Goal: Transaction & Acquisition: Purchase product/service

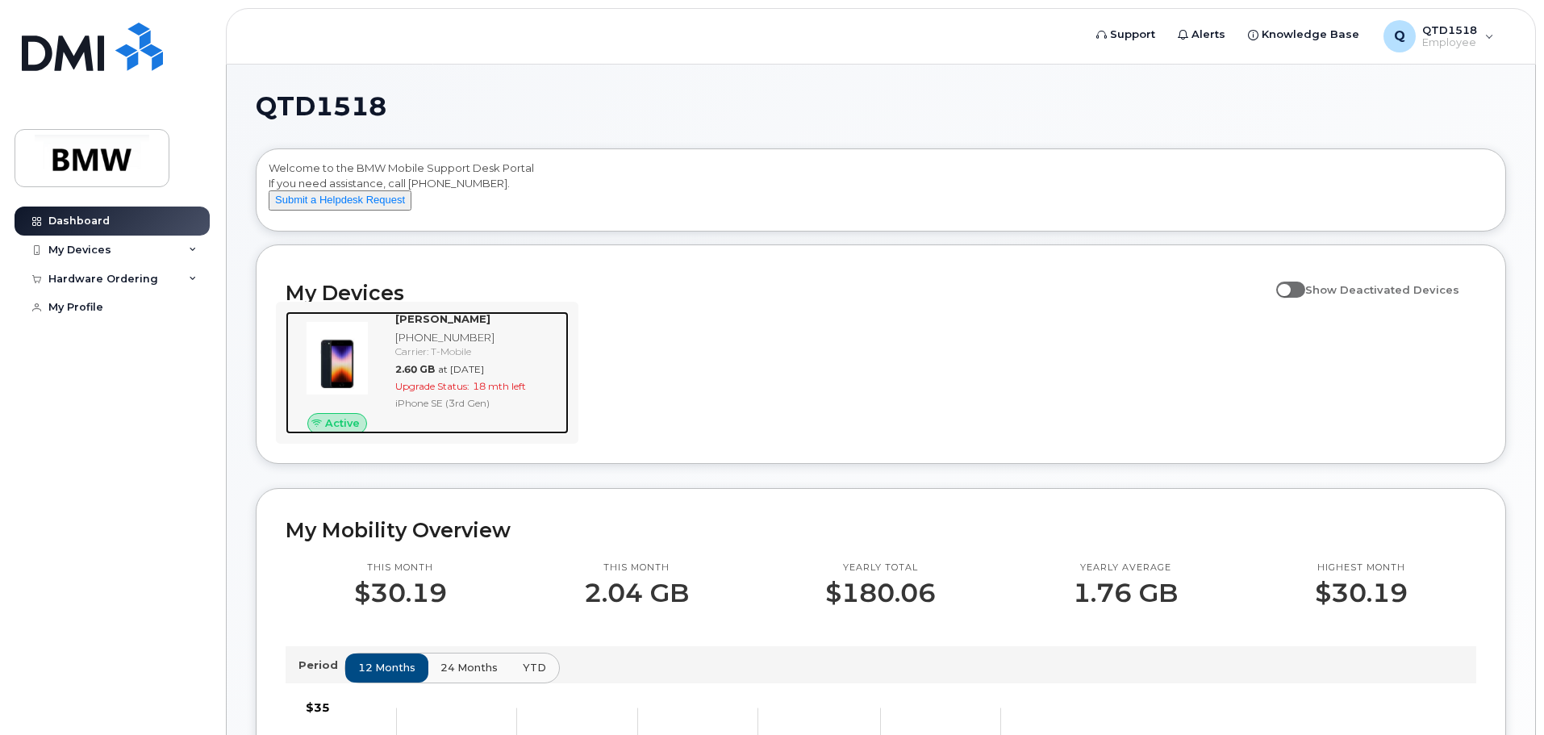
click at [378, 391] on div at bounding box center [337, 358] width 103 height 94
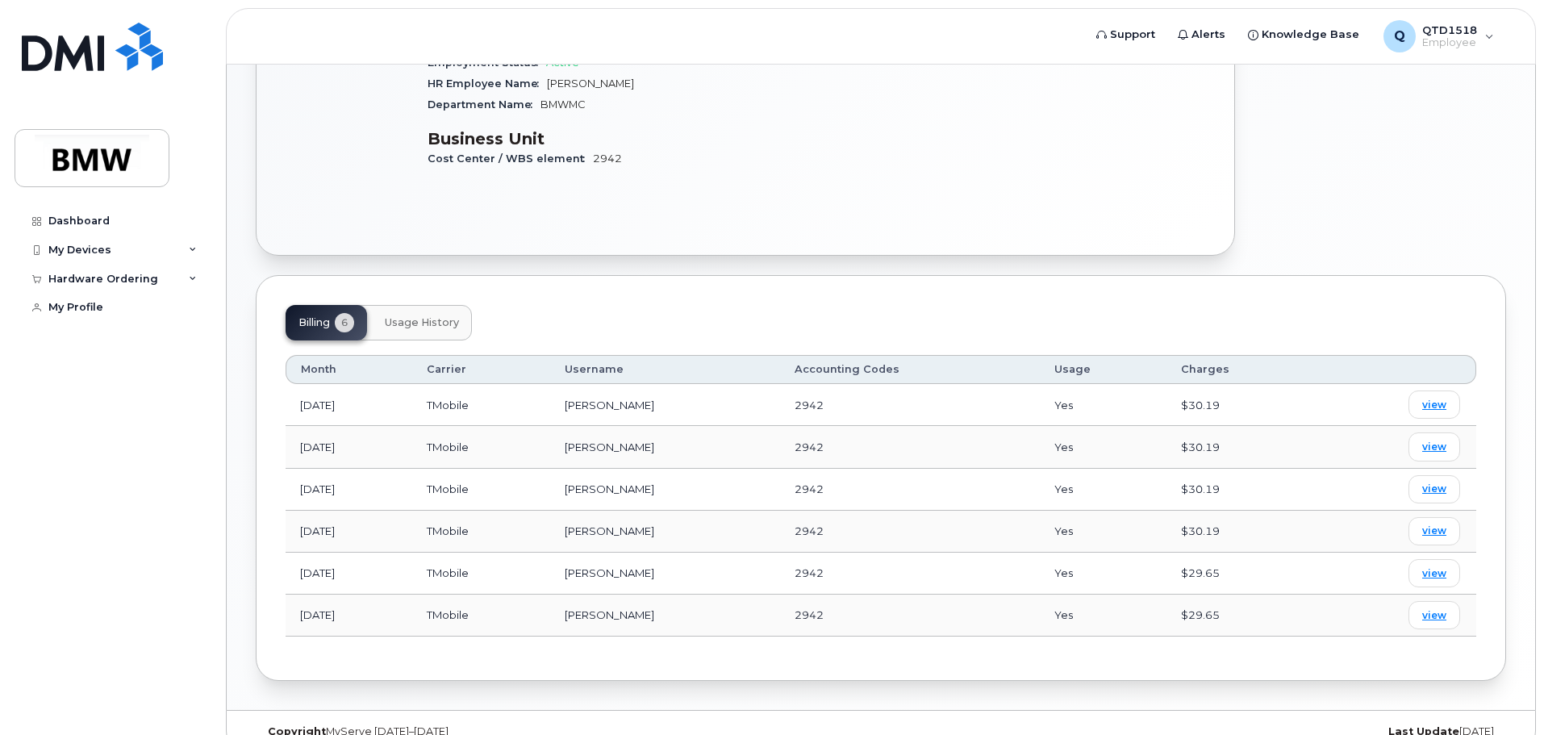
scroll to position [394, 0]
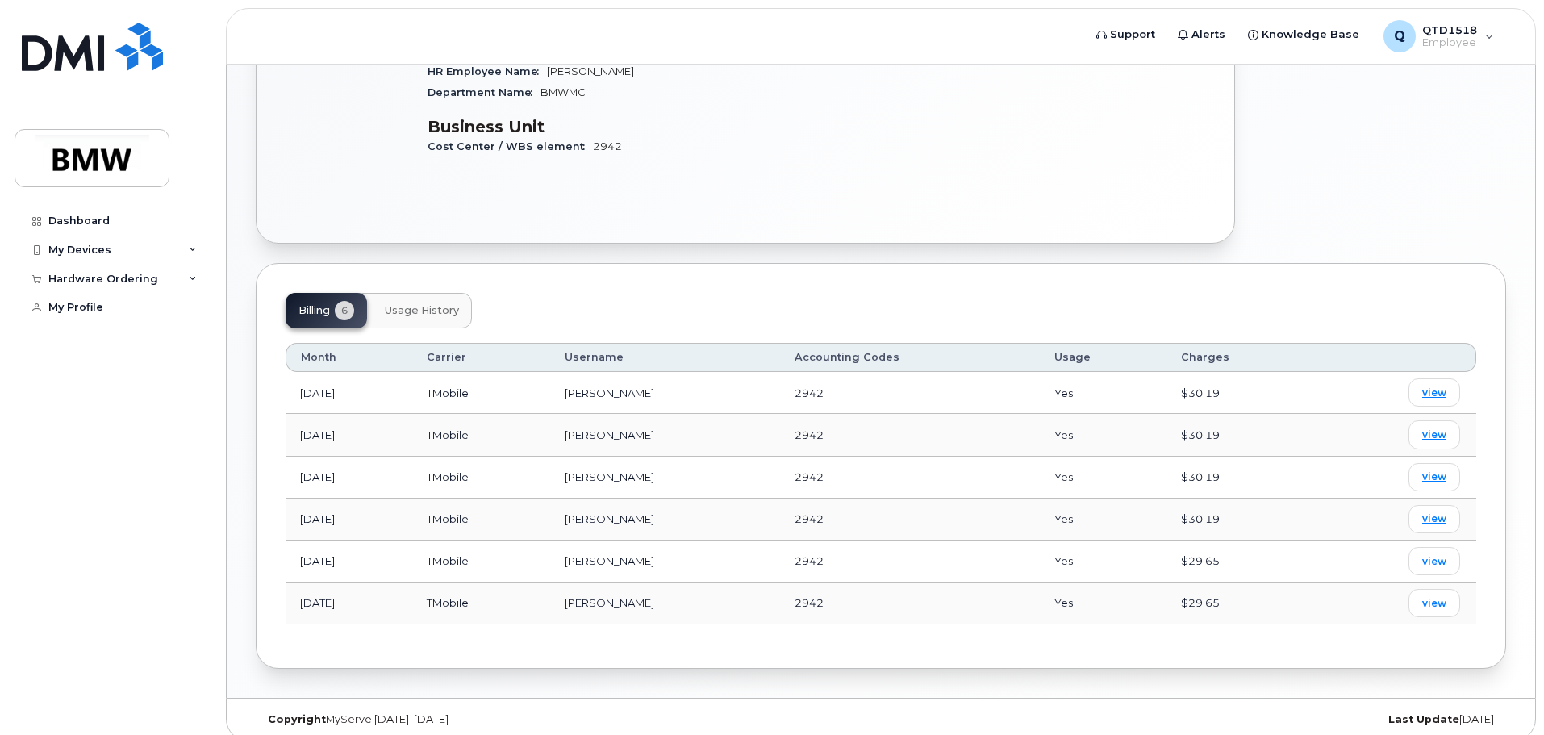
click at [449, 304] on span "Usage History" at bounding box center [422, 310] width 74 height 13
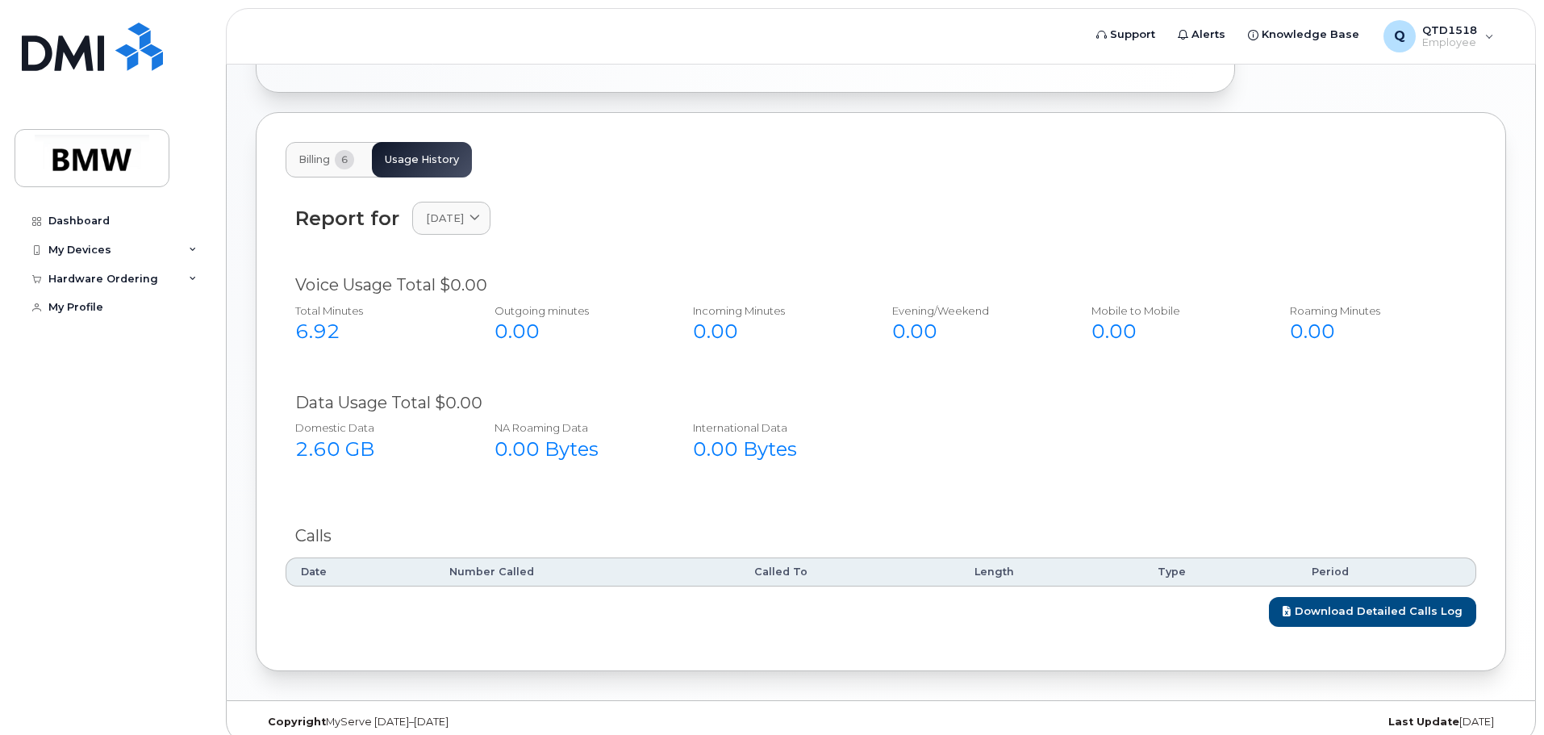
scroll to position [546, 0]
click at [1364, 601] on link "Download Detailed Calls Log" at bounding box center [1372, 610] width 207 height 30
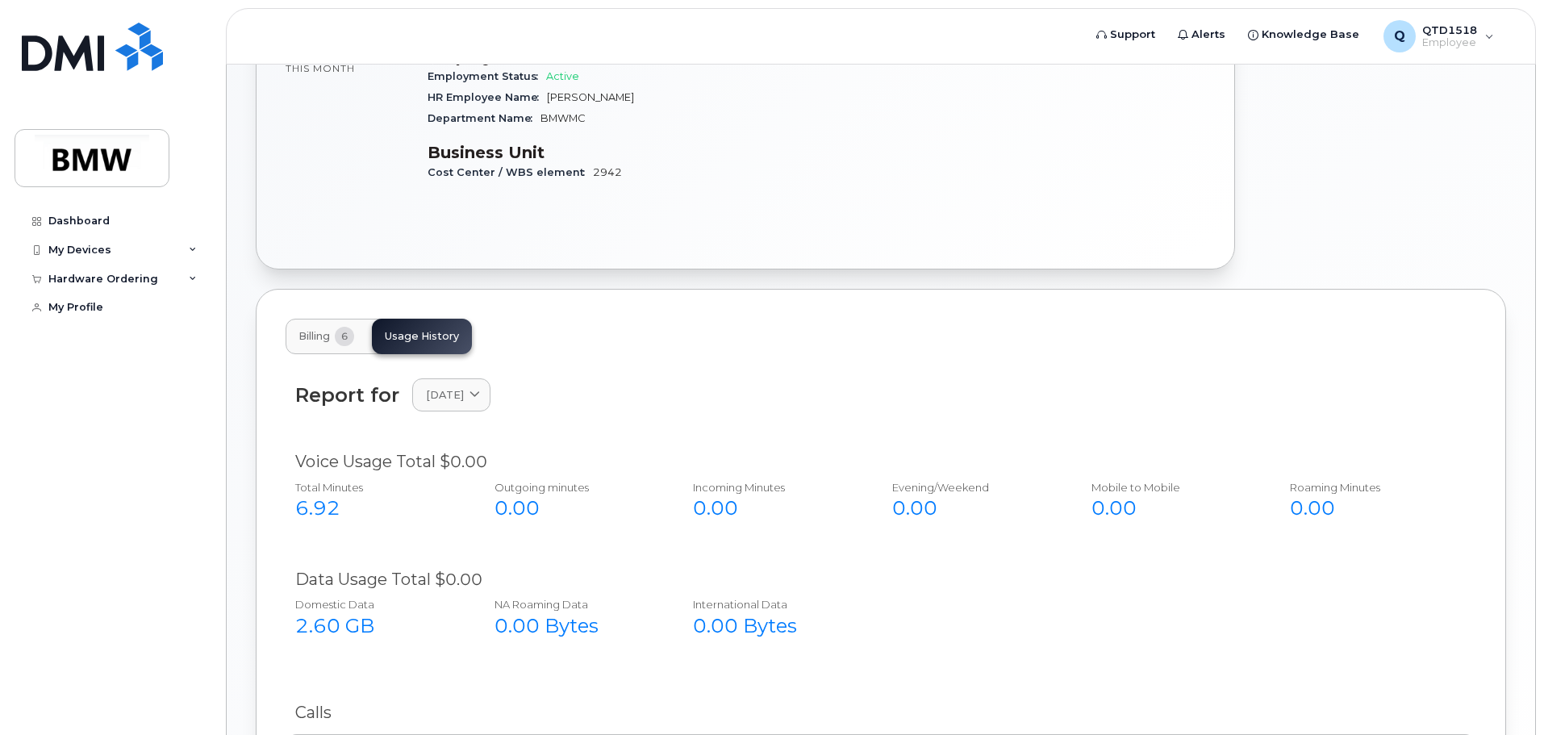
scroll to position [143, 0]
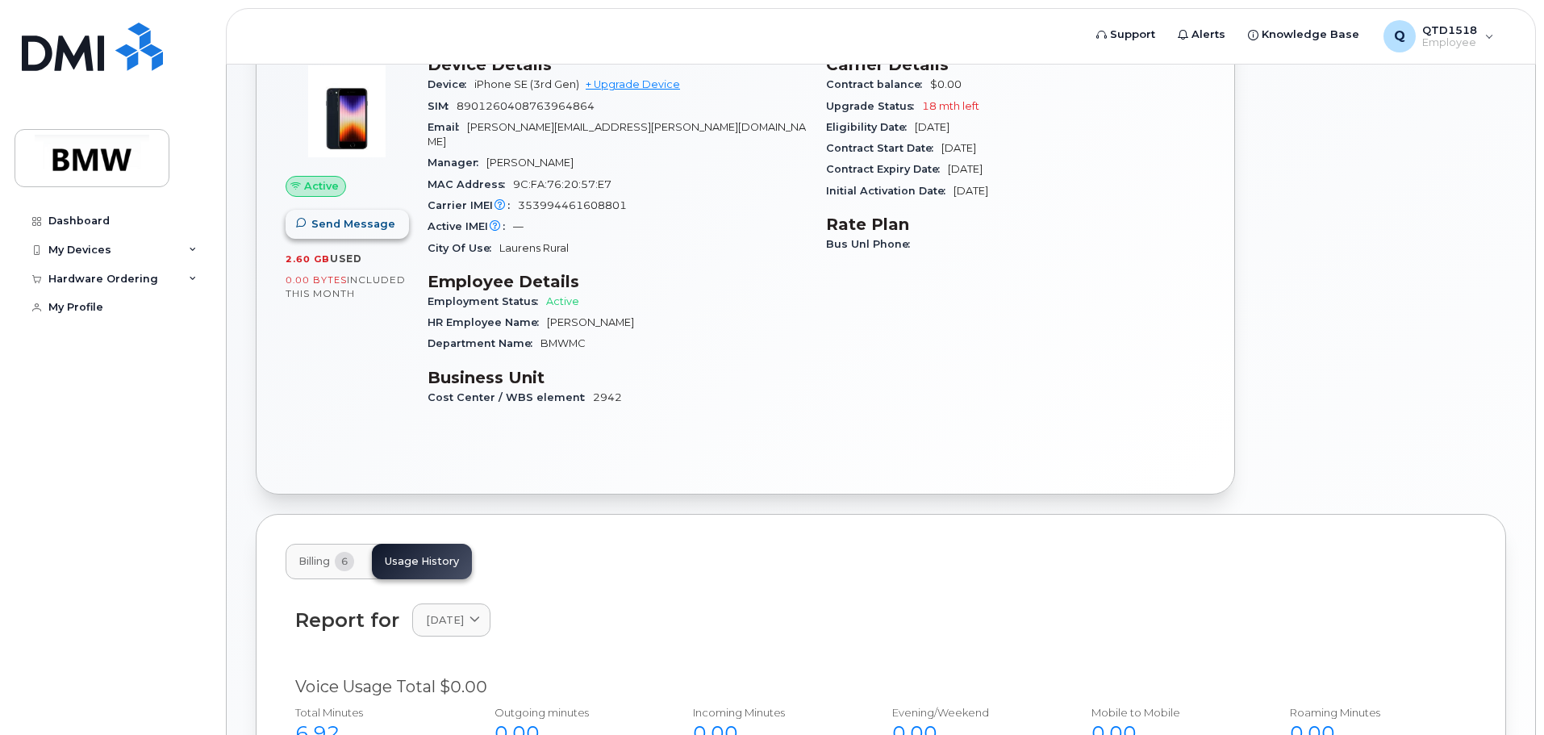
click at [332, 234] on button "Send Message" at bounding box center [347, 224] width 123 height 29
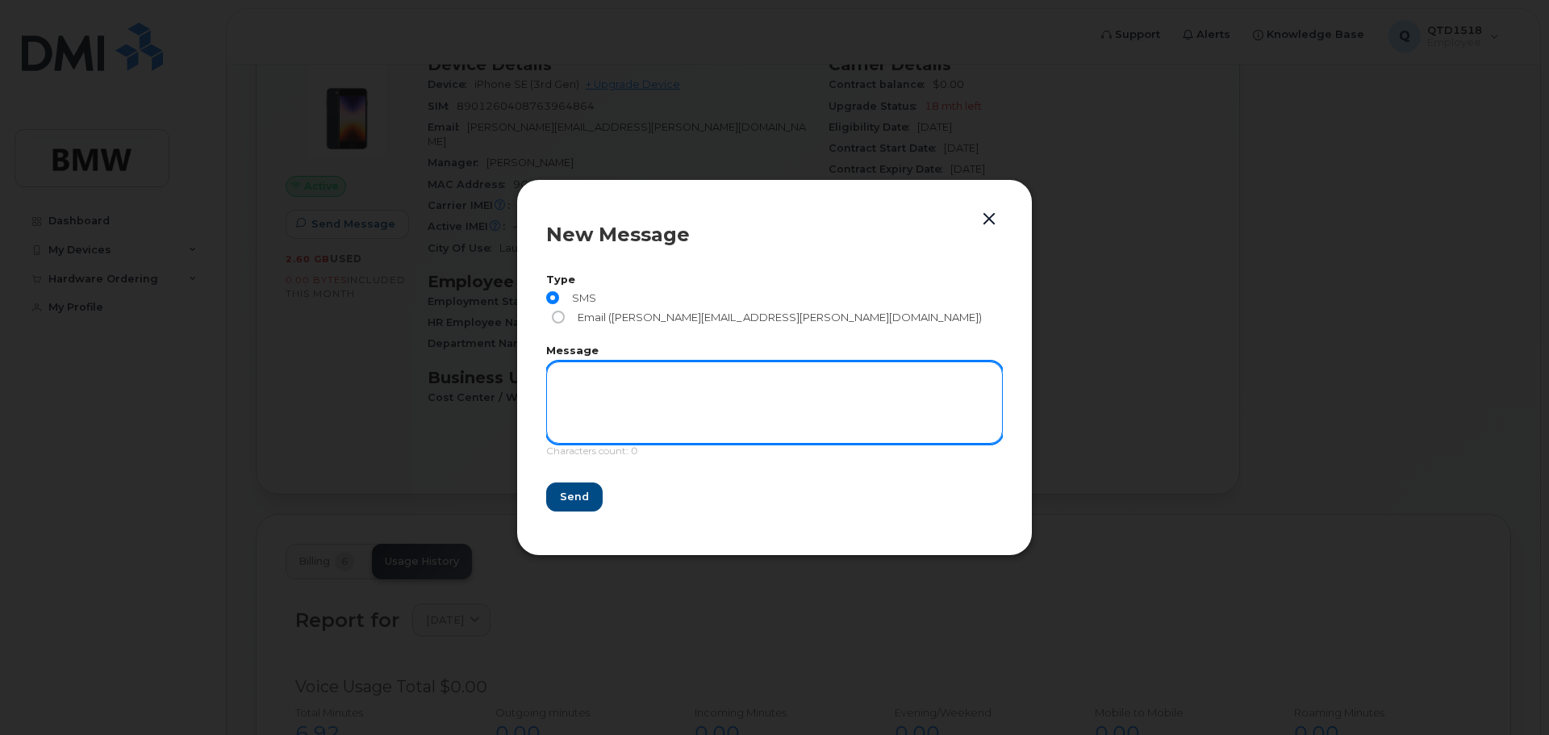
click at [622, 374] on textarea at bounding box center [774, 402] width 457 height 82
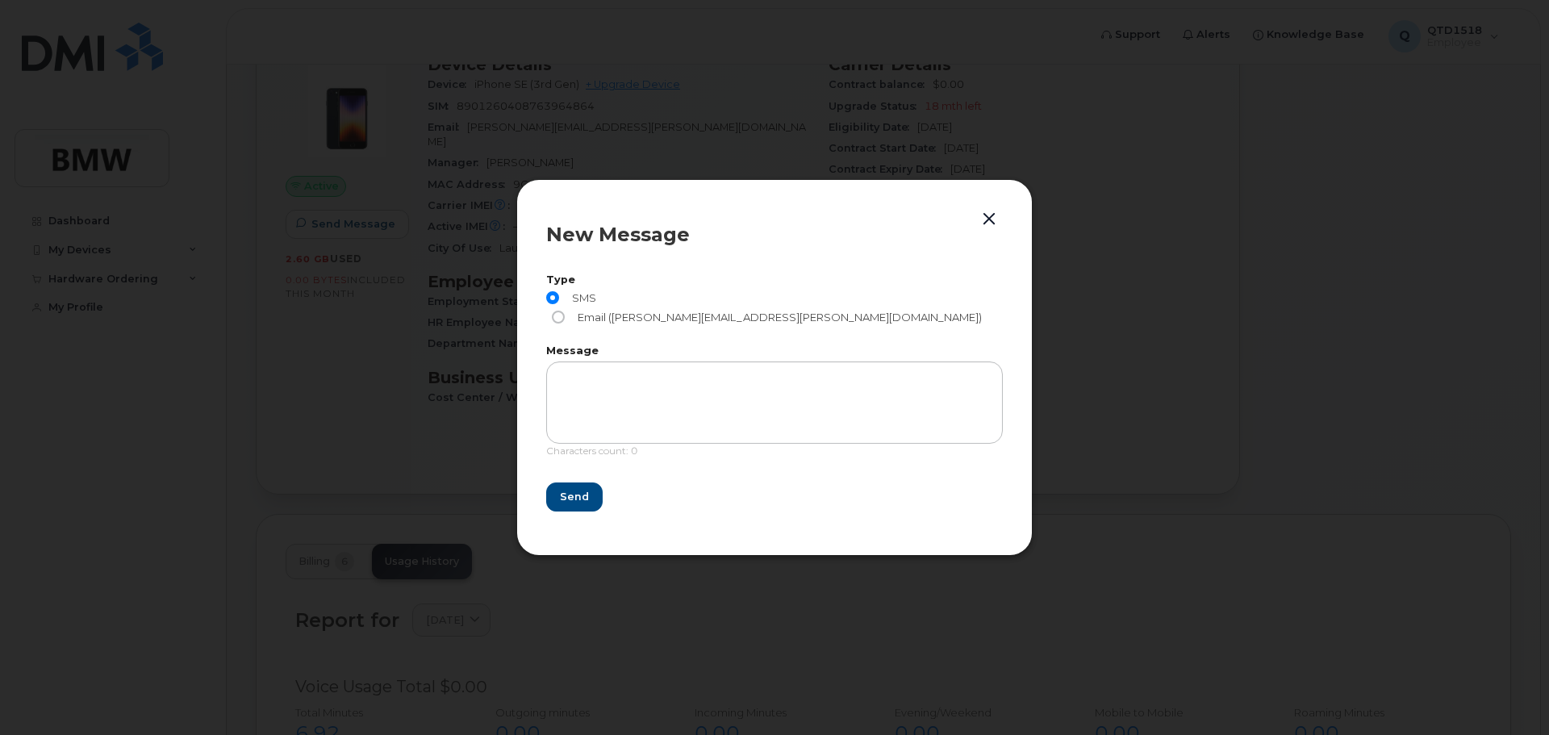
click at [992, 231] on button "button" at bounding box center [989, 219] width 24 height 23
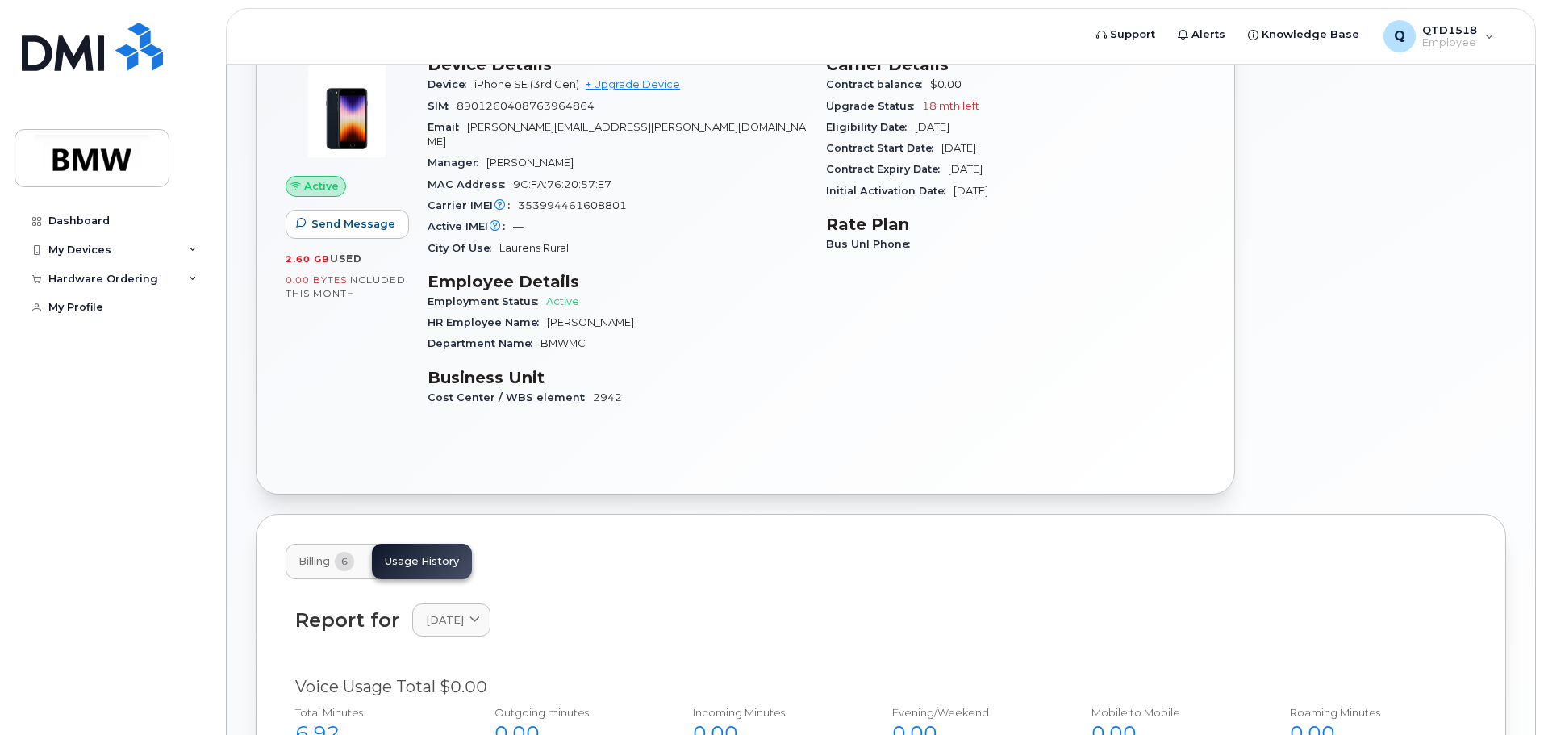
scroll to position [0, 0]
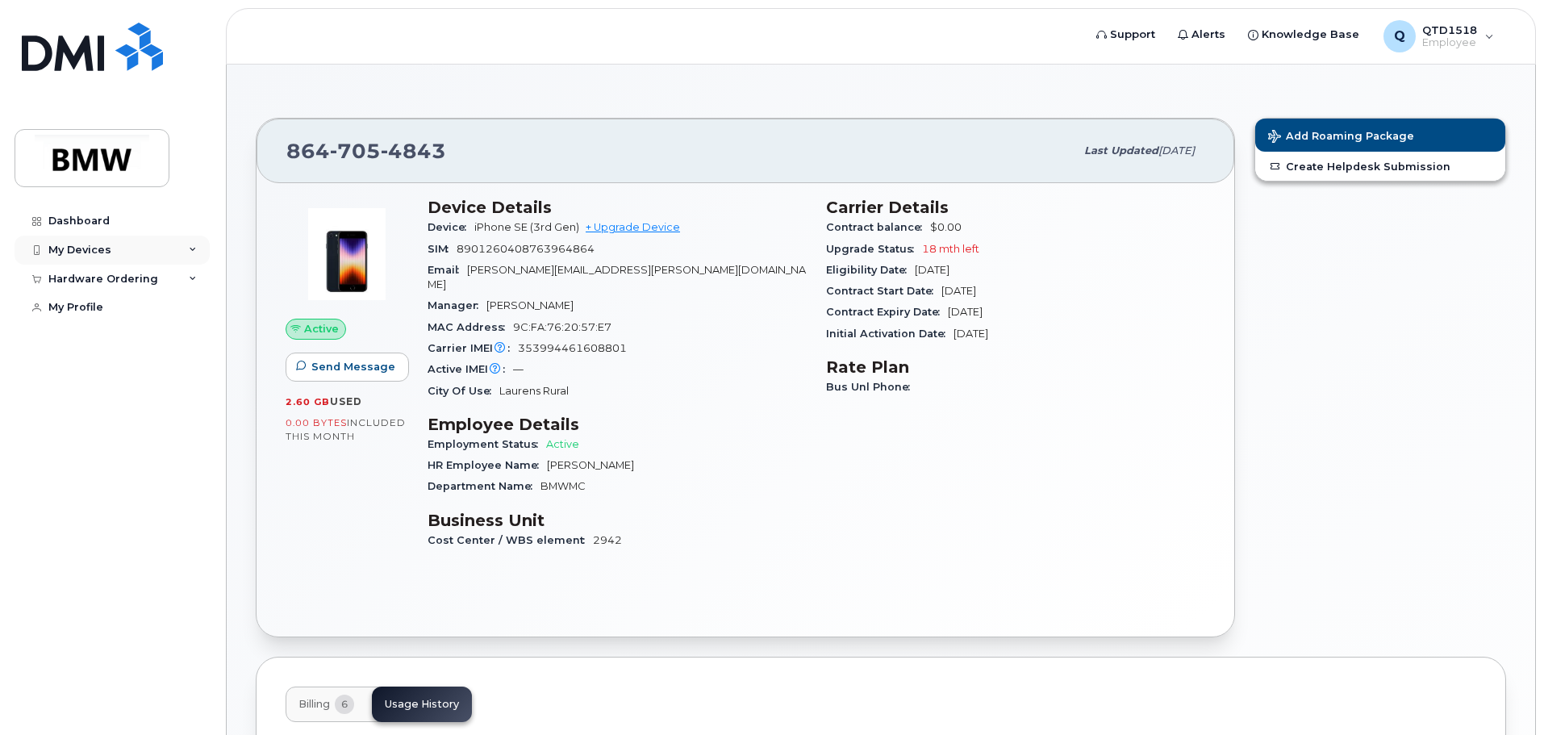
click at [154, 248] on div "My Devices" at bounding box center [112, 250] width 195 height 29
click at [148, 373] on div "Hardware Ordering" at bounding box center [103, 366] width 110 height 13
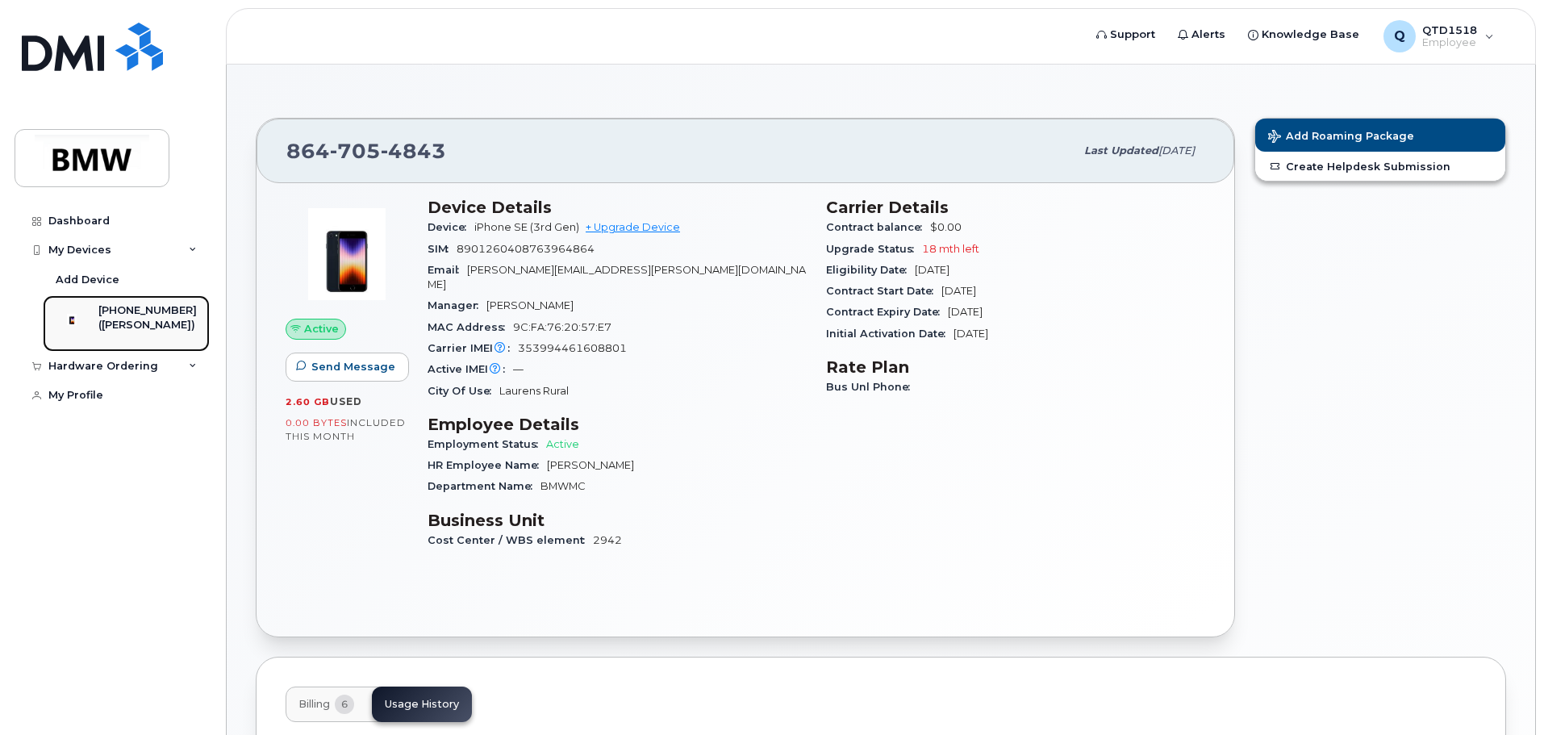
click at [123, 302] on link "864-705-4843 (Edward McGee)" at bounding box center [126, 323] width 167 height 56
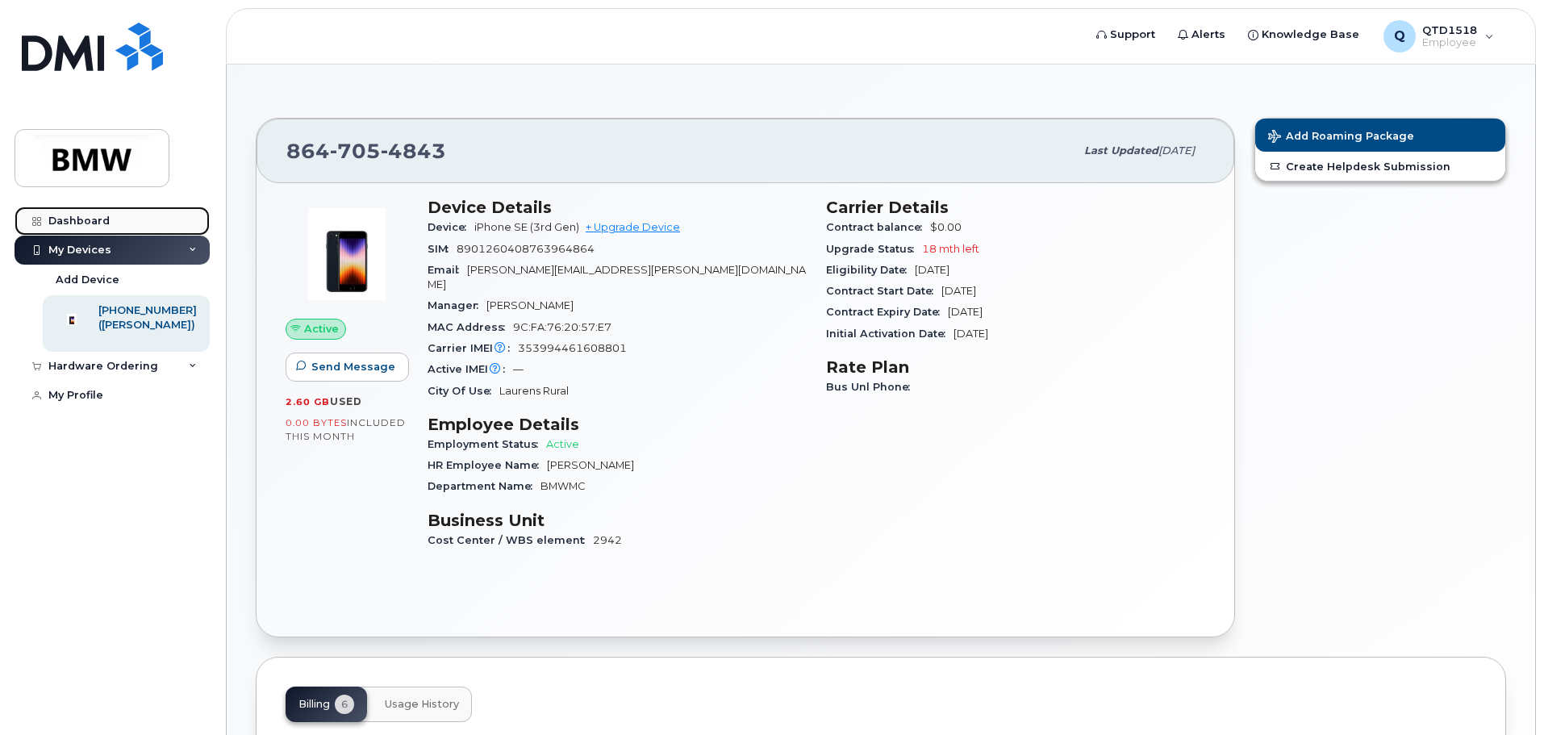
click at [159, 215] on link "Dashboard" at bounding box center [112, 221] width 195 height 29
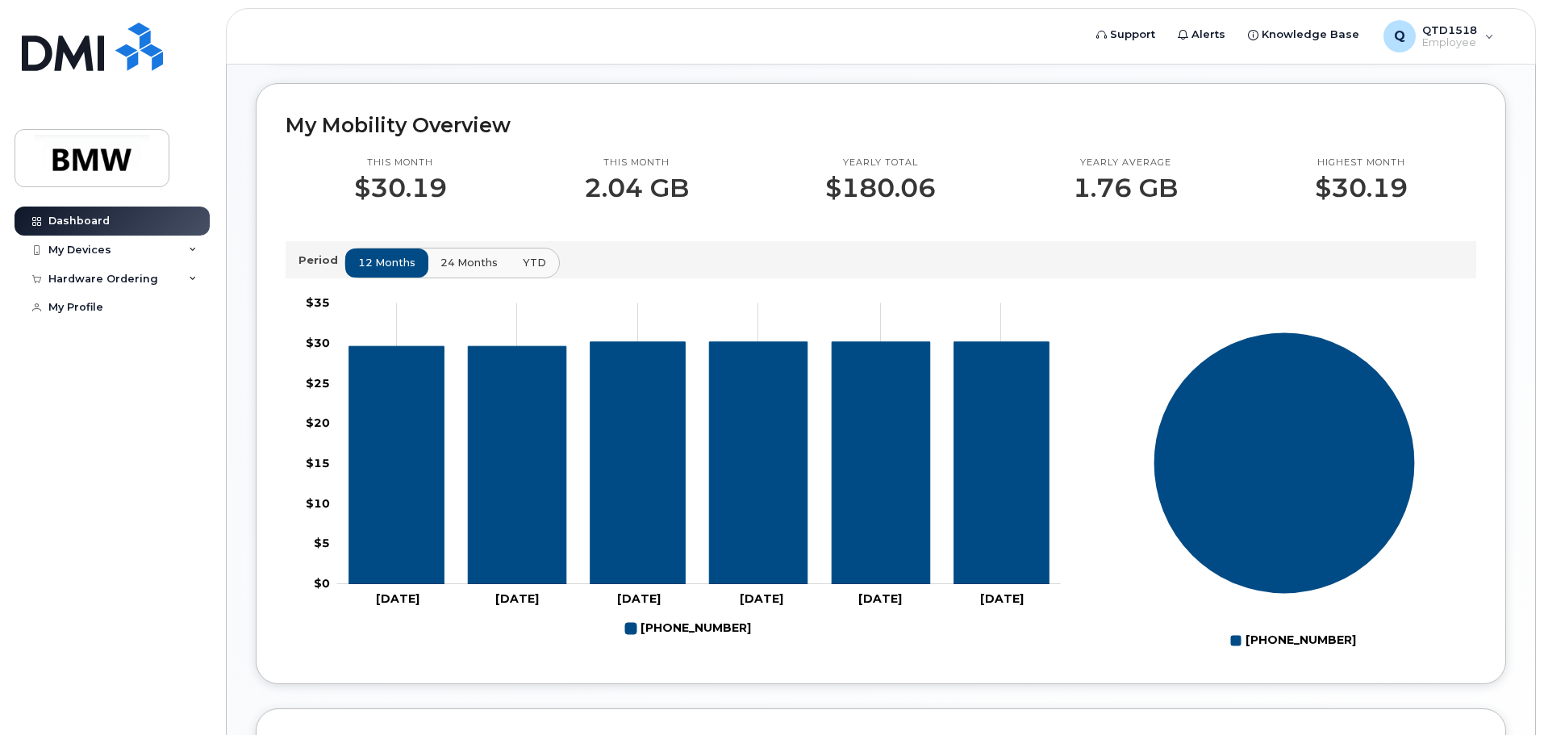
scroll to position [52, 0]
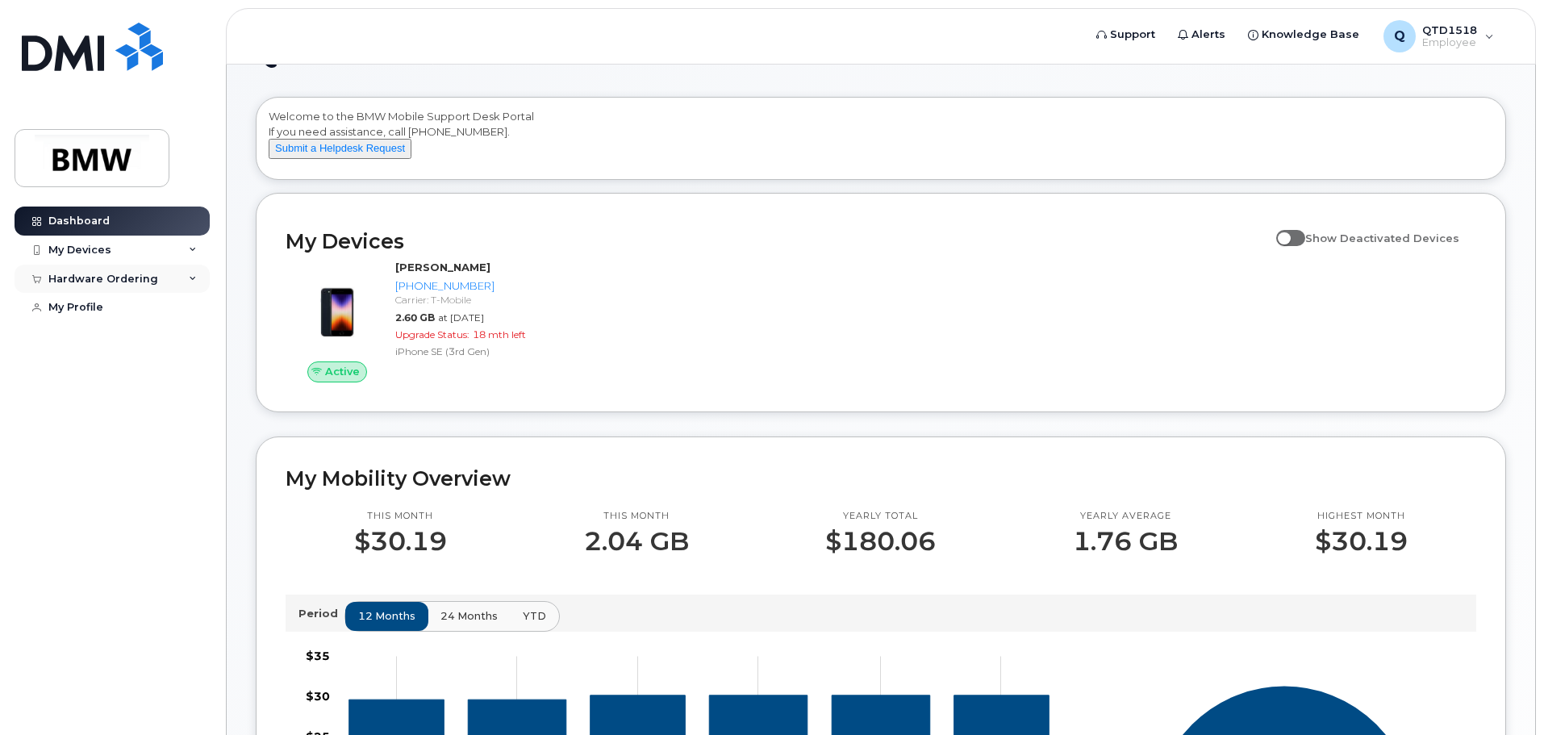
click at [144, 265] on div "Hardware Ordering" at bounding box center [112, 279] width 195 height 29
click at [147, 259] on div "My Devices" at bounding box center [112, 250] width 195 height 29
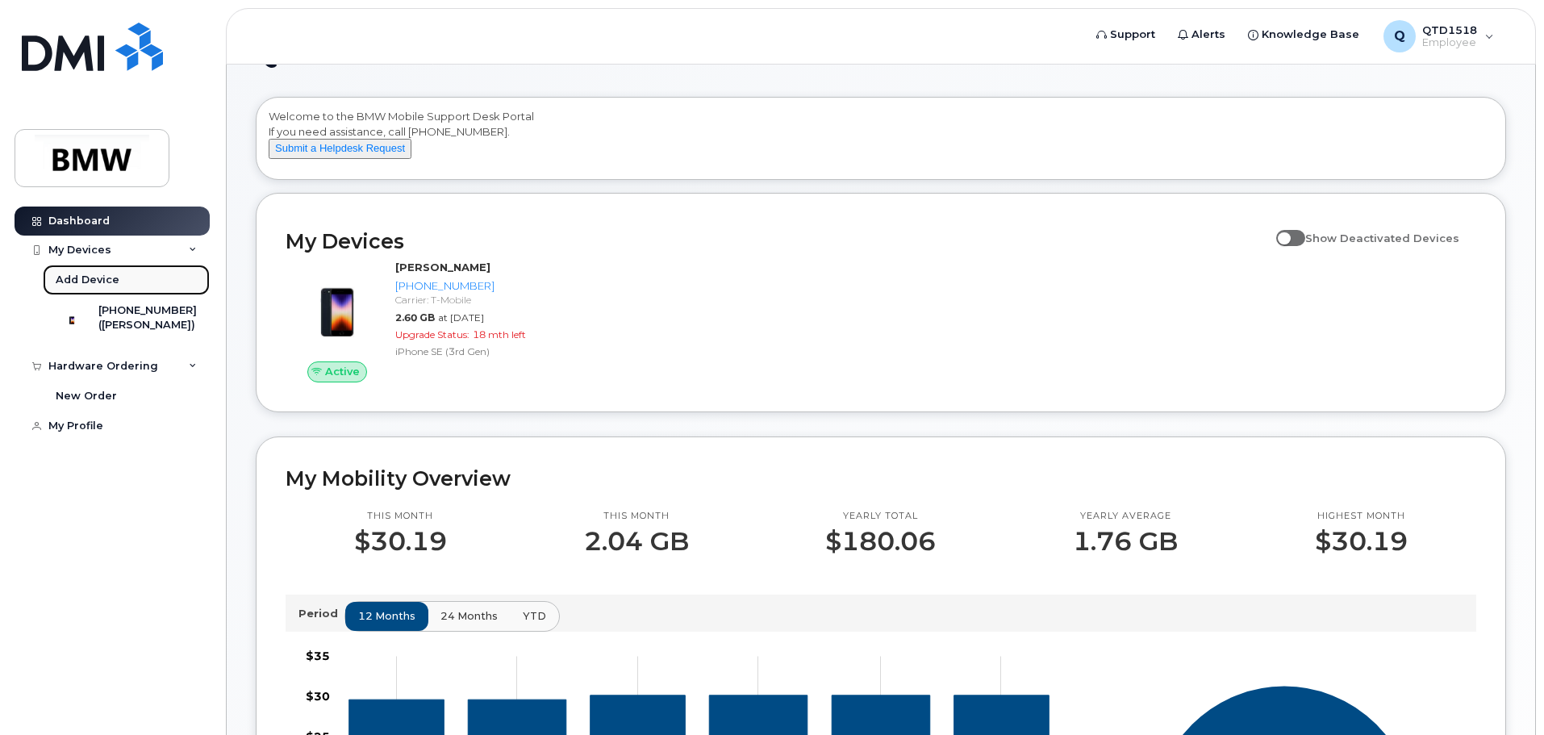
click at [154, 282] on link "Add Device" at bounding box center [126, 280] width 167 height 31
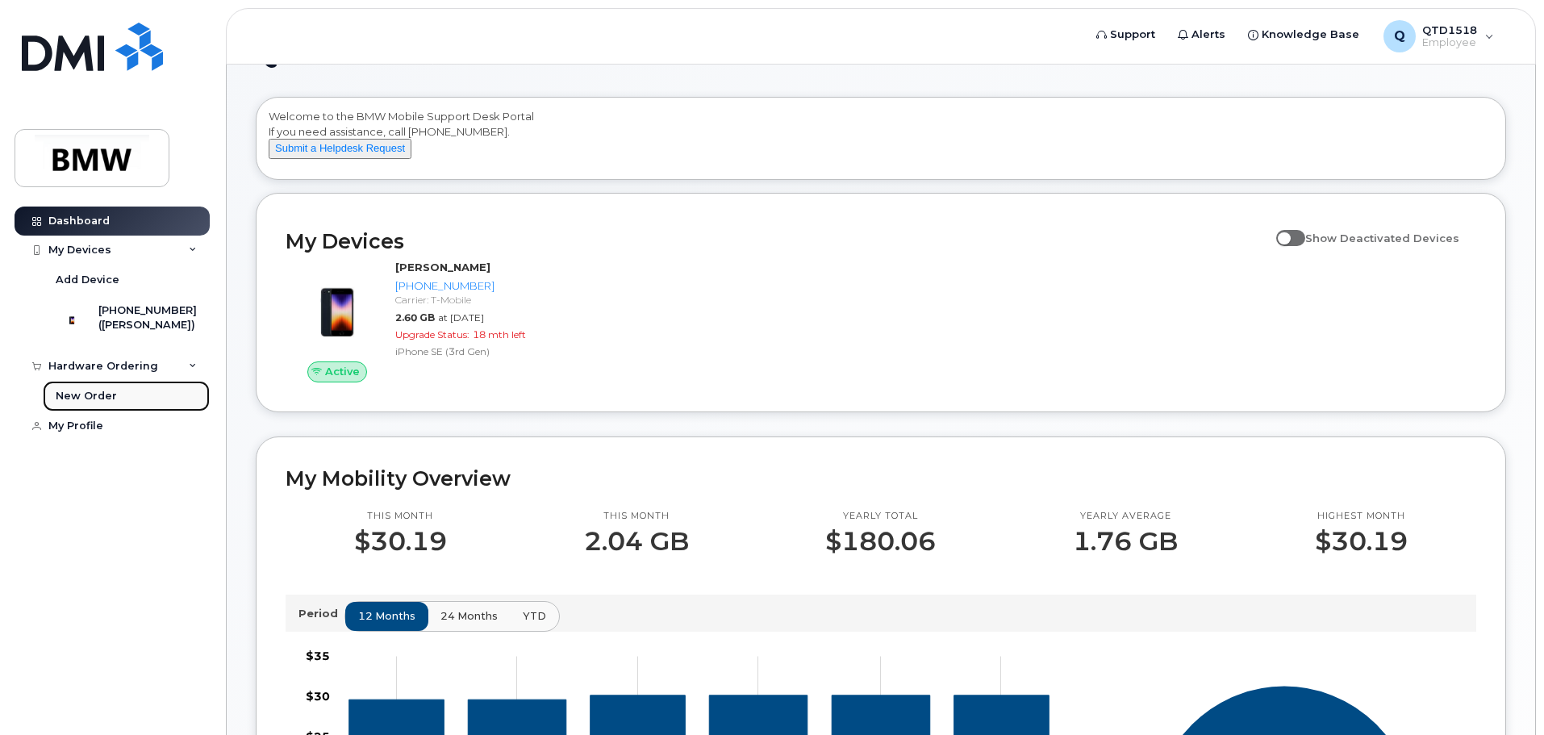
click at [134, 405] on link "New Order" at bounding box center [126, 396] width 167 height 31
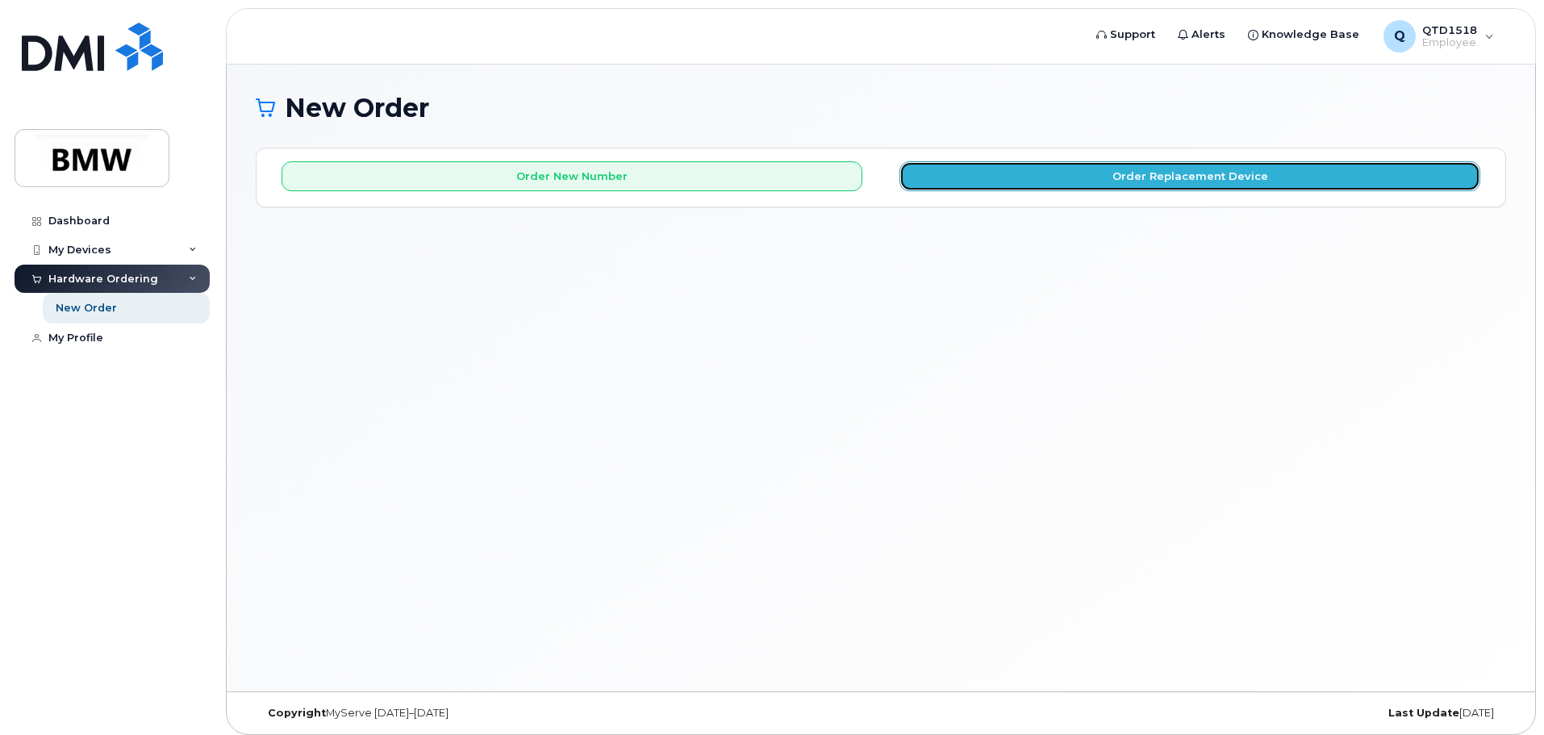
click at [1059, 188] on button "Order Replacement Device" at bounding box center [1189, 176] width 581 height 30
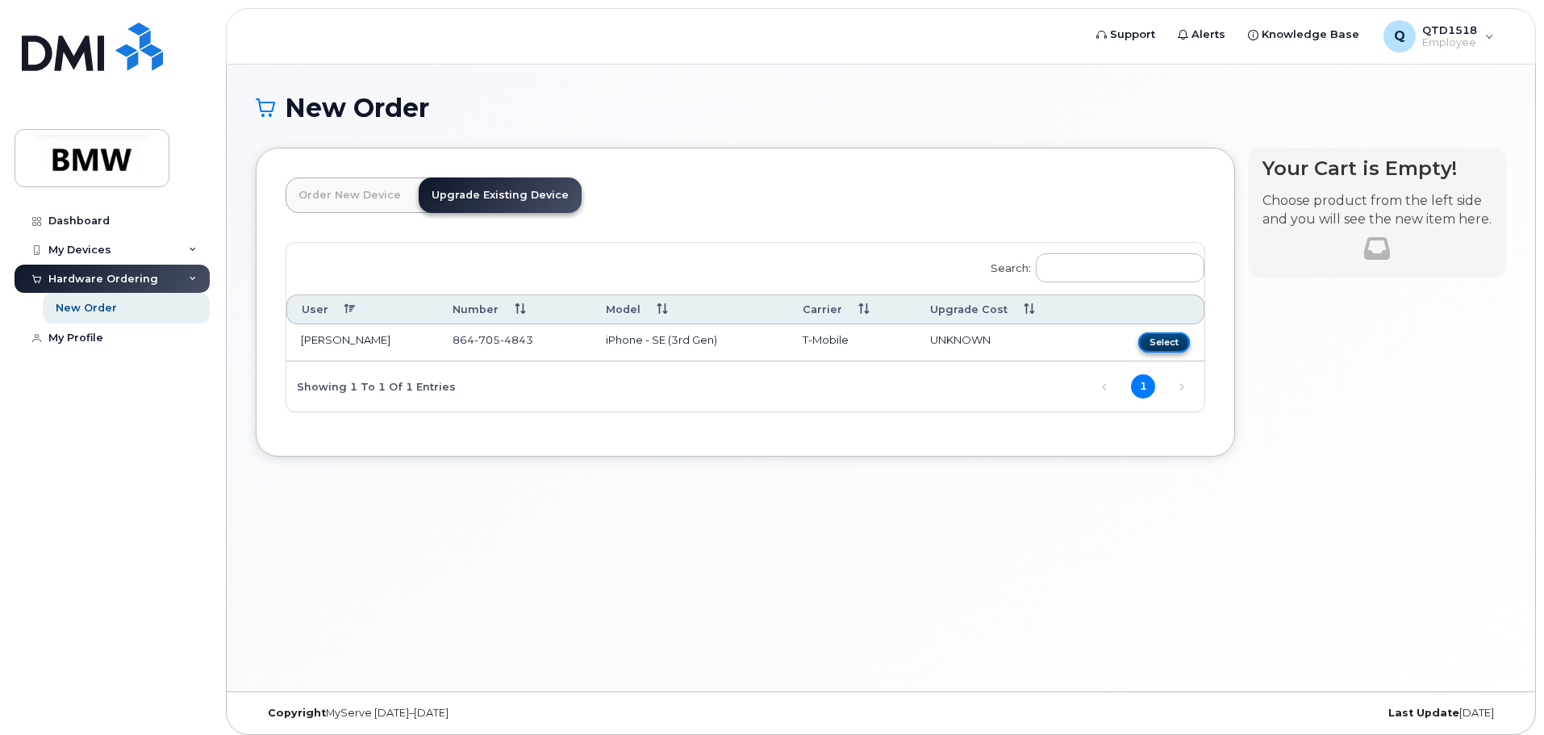
click at [1170, 336] on button "Select" at bounding box center [1164, 342] width 52 height 20
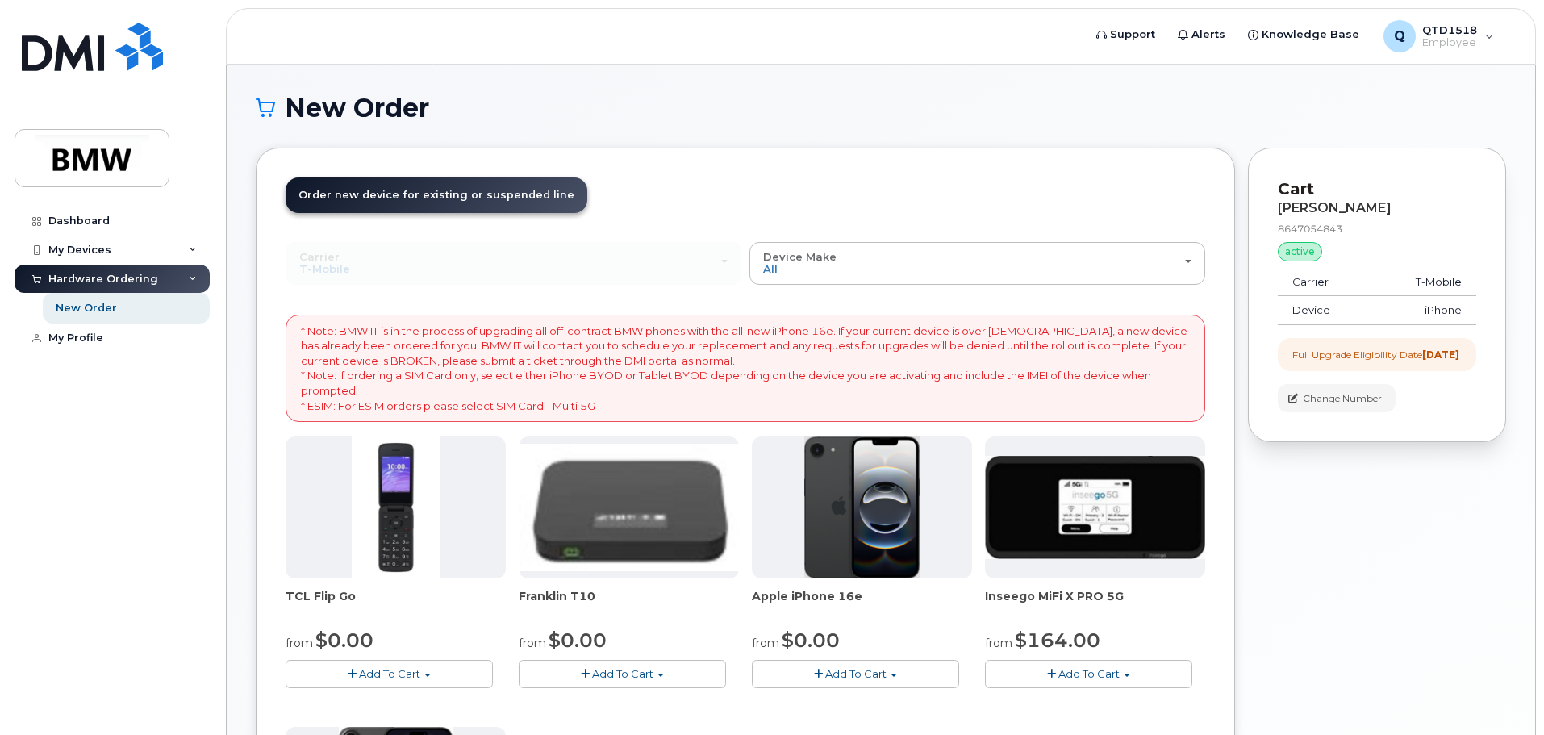
scroll to position [135, 0]
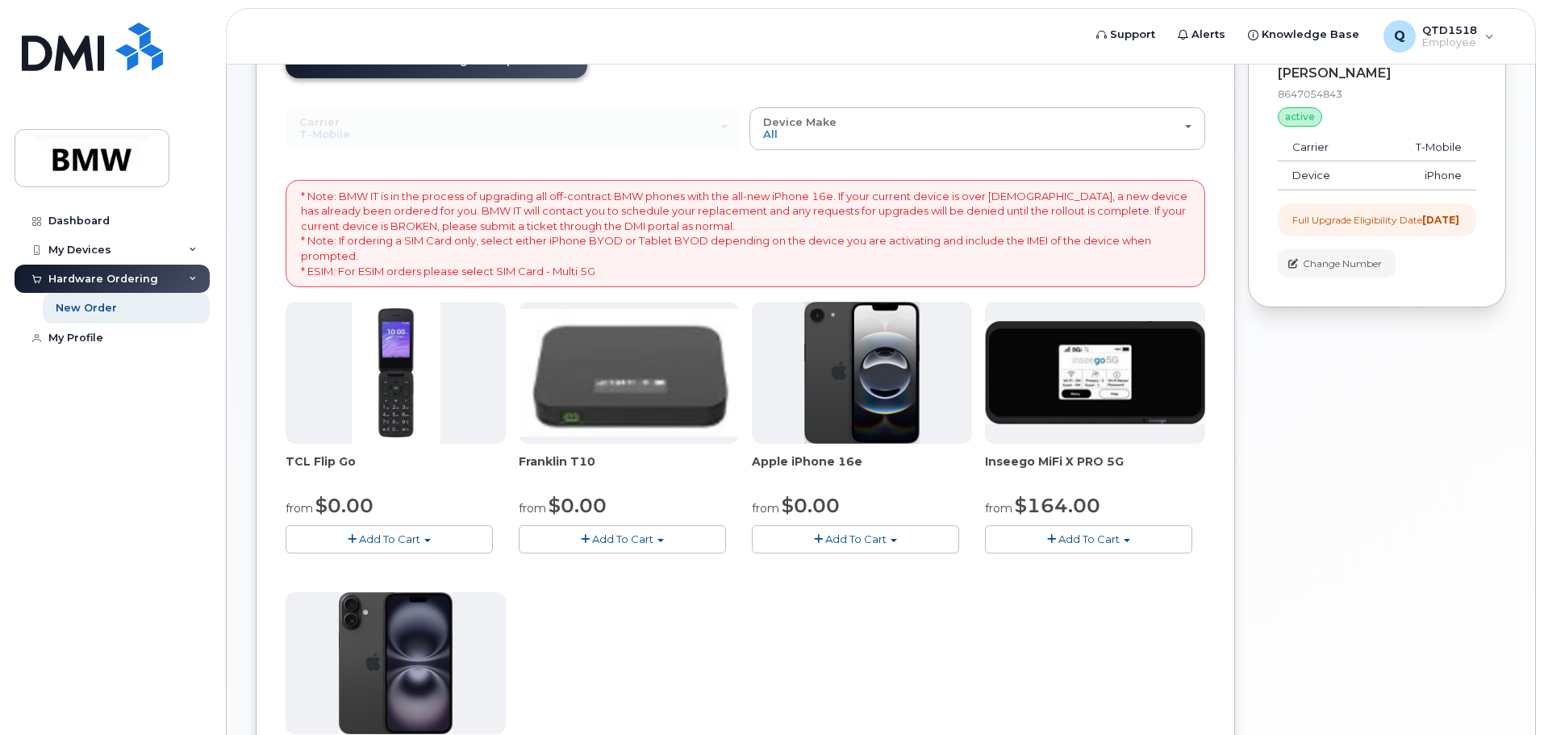
click at [849, 546] on button "Add To Cart" at bounding box center [855, 539] width 207 height 28
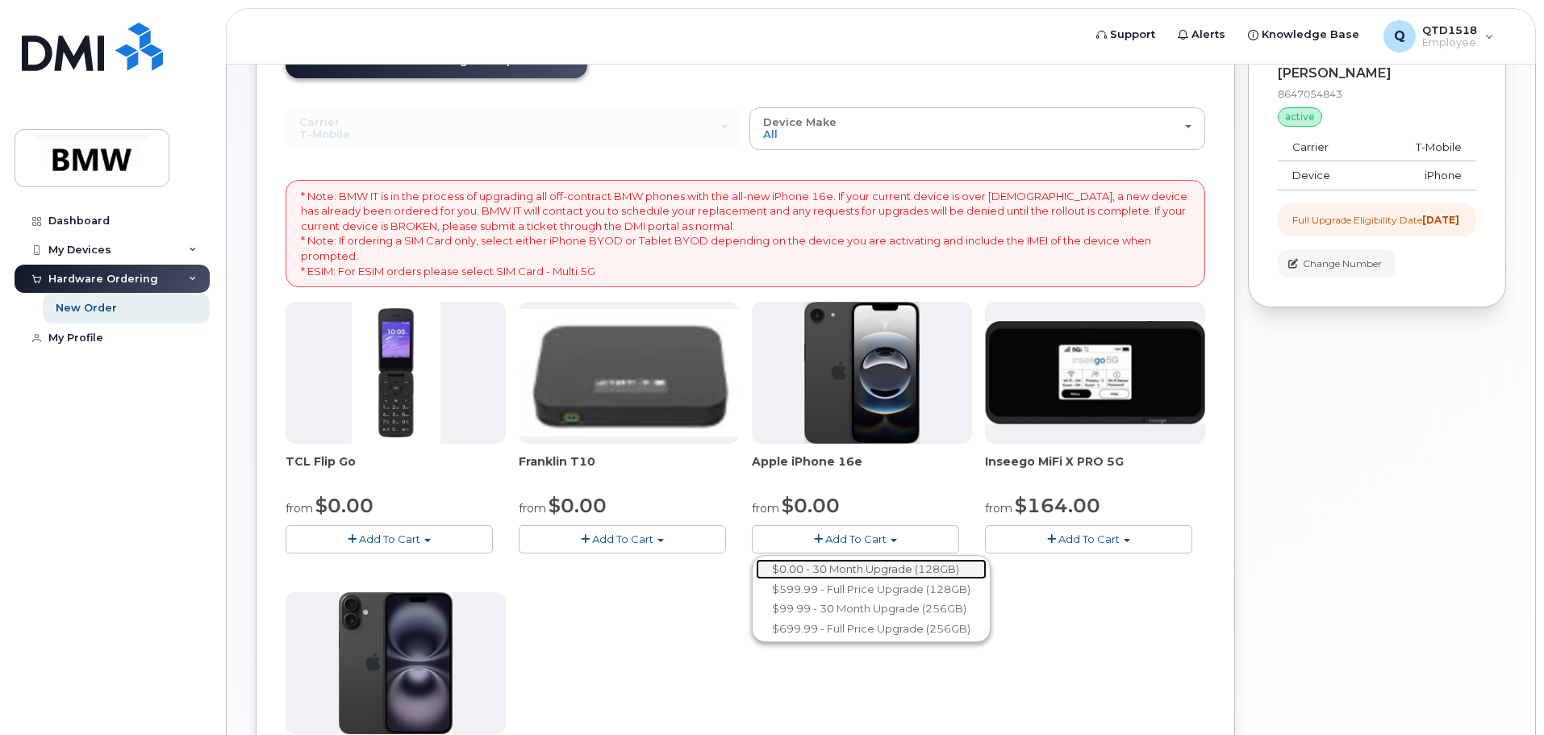
click at [913, 572] on link "$0.00 - 30 Month Upgrade (128GB)" at bounding box center [871, 569] width 231 height 20
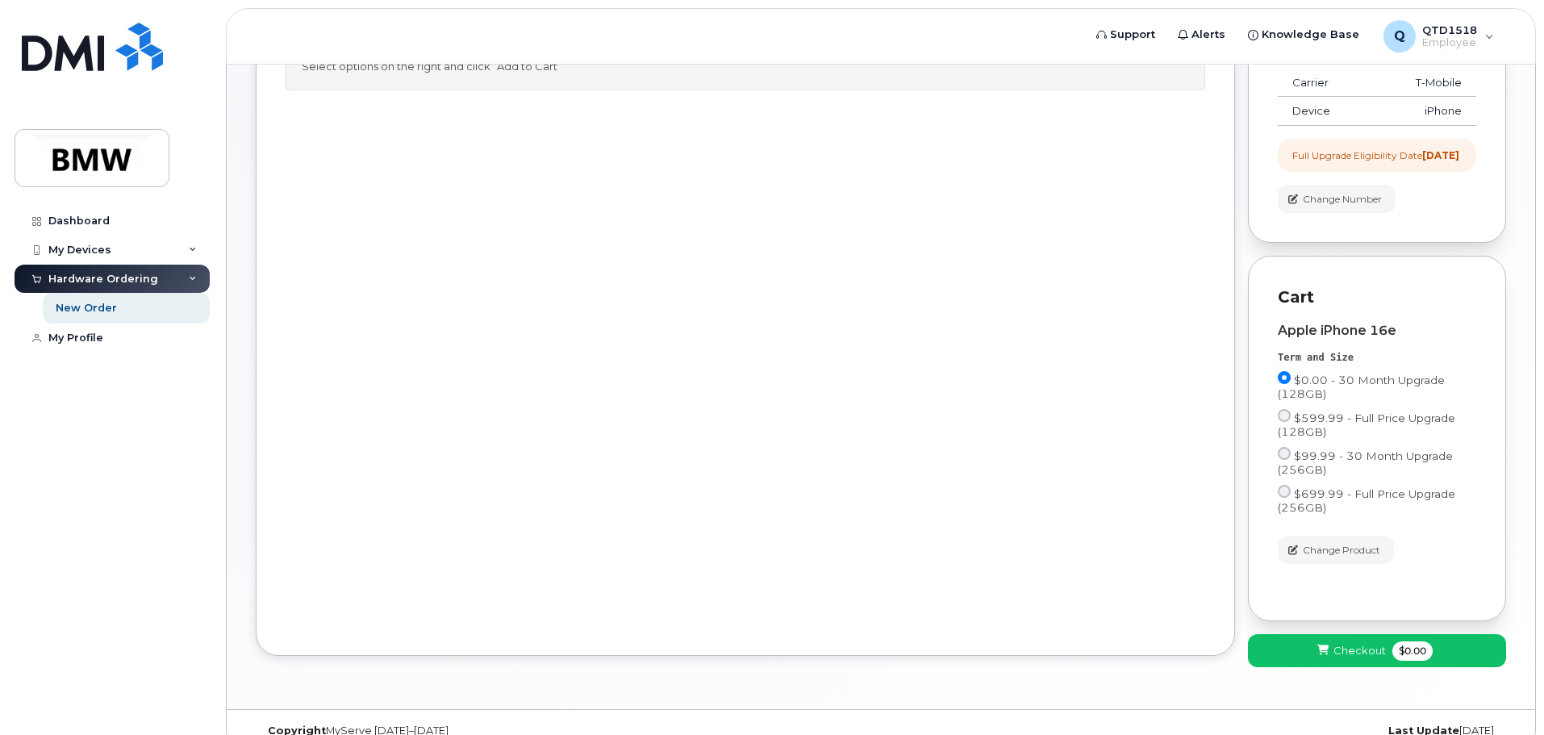
scroll to position [239, 0]
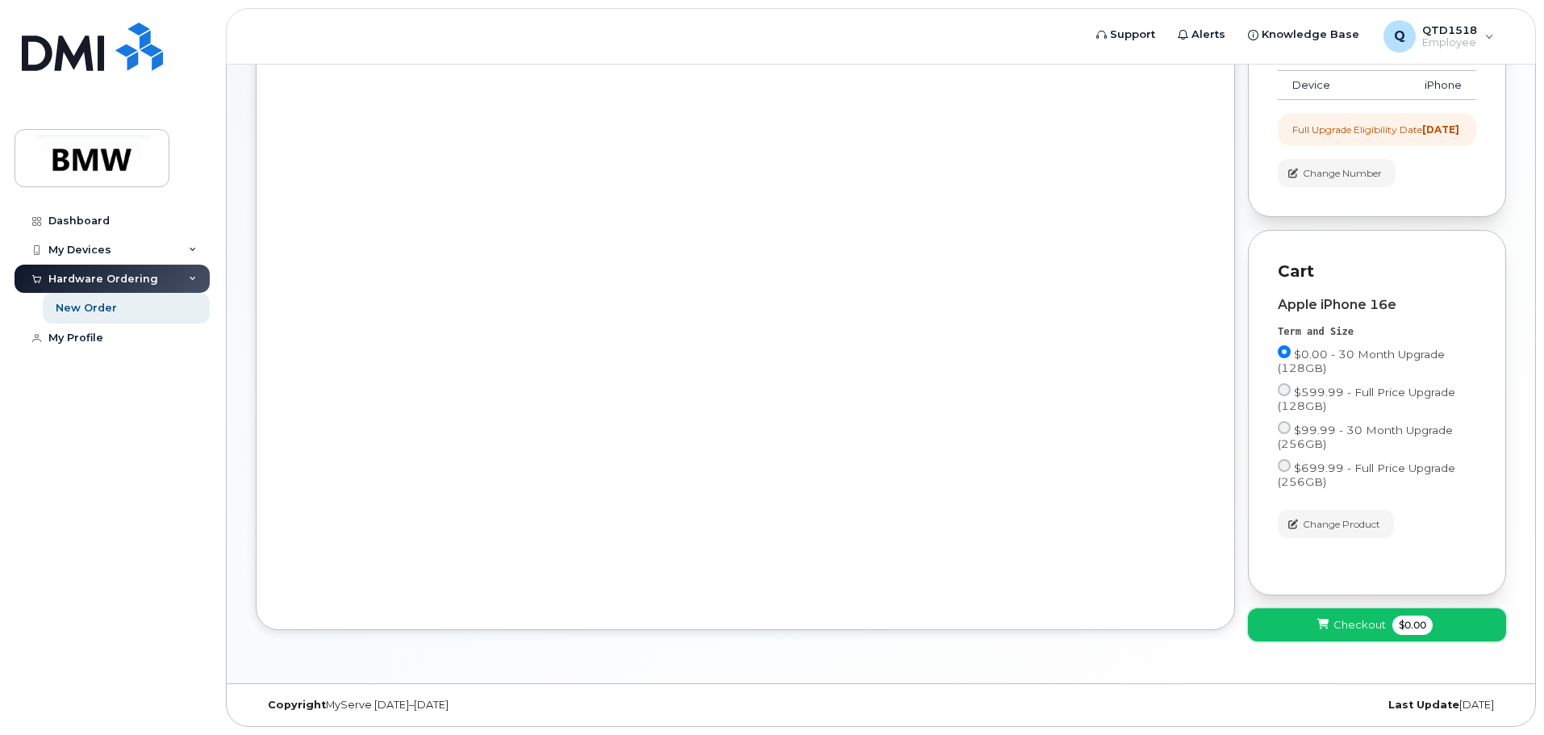
click at [1318, 628] on icon at bounding box center [1322, 625] width 11 height 10
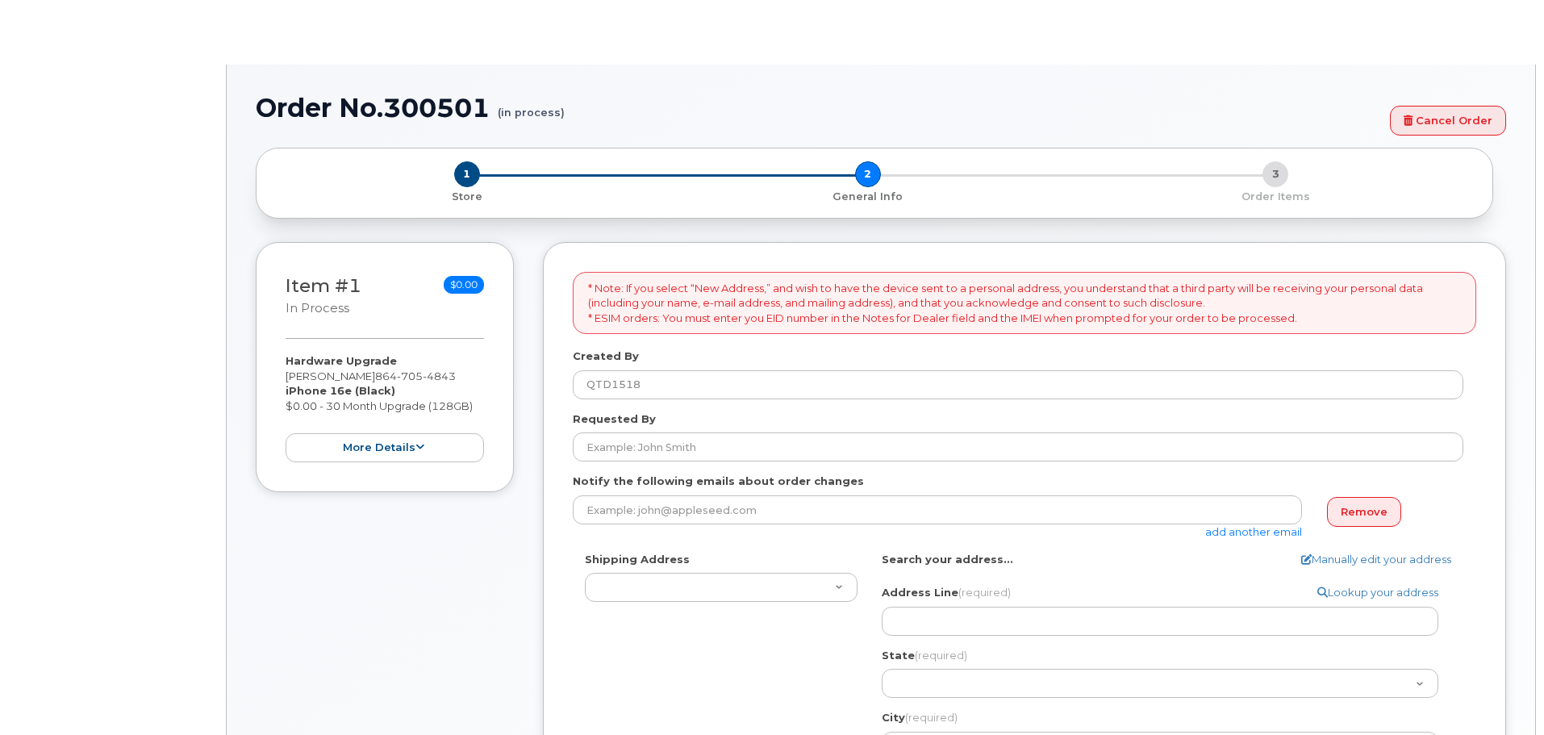
select select
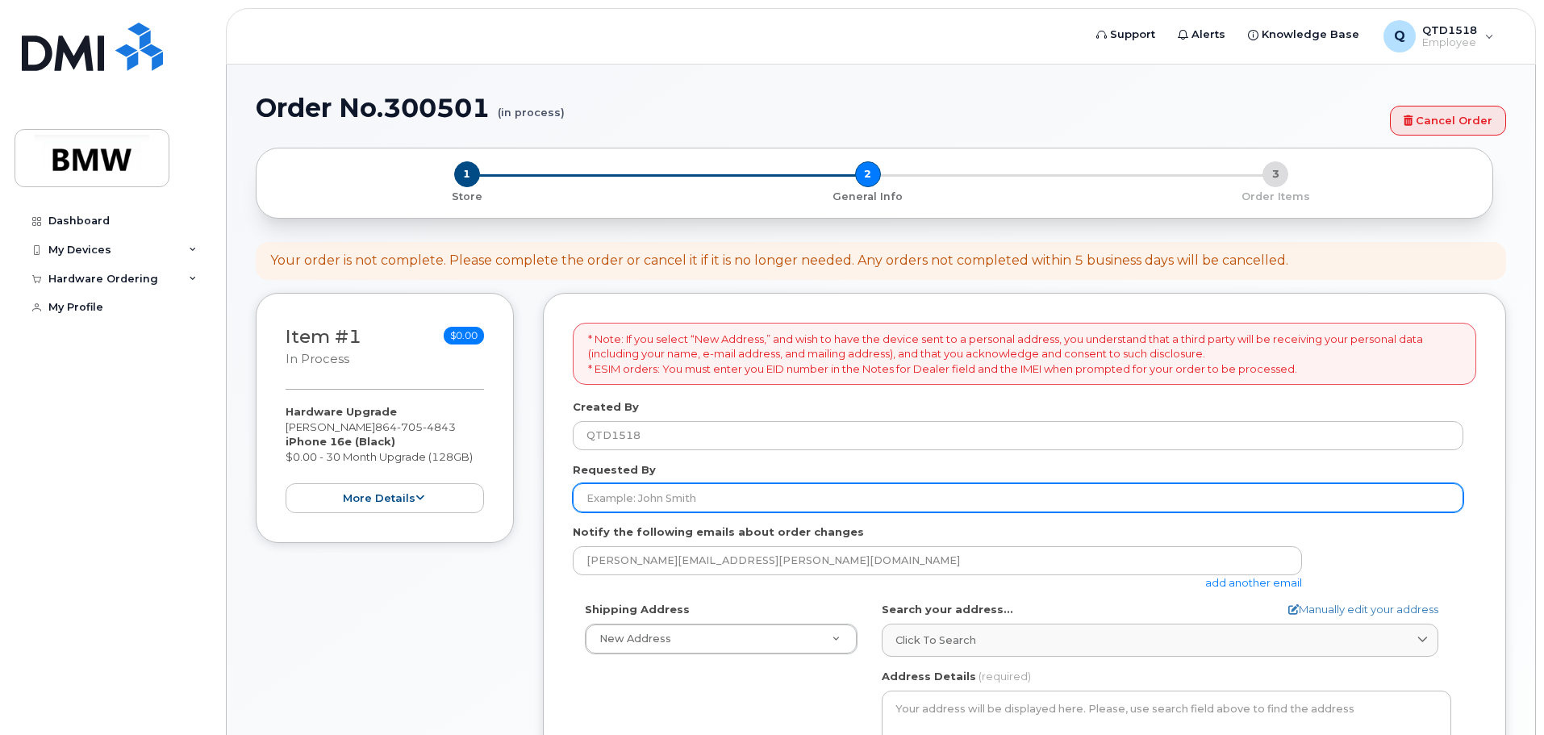
click at [648, 495] on input "Requested By" at bounding box center [1018, 497] width 891 height 29
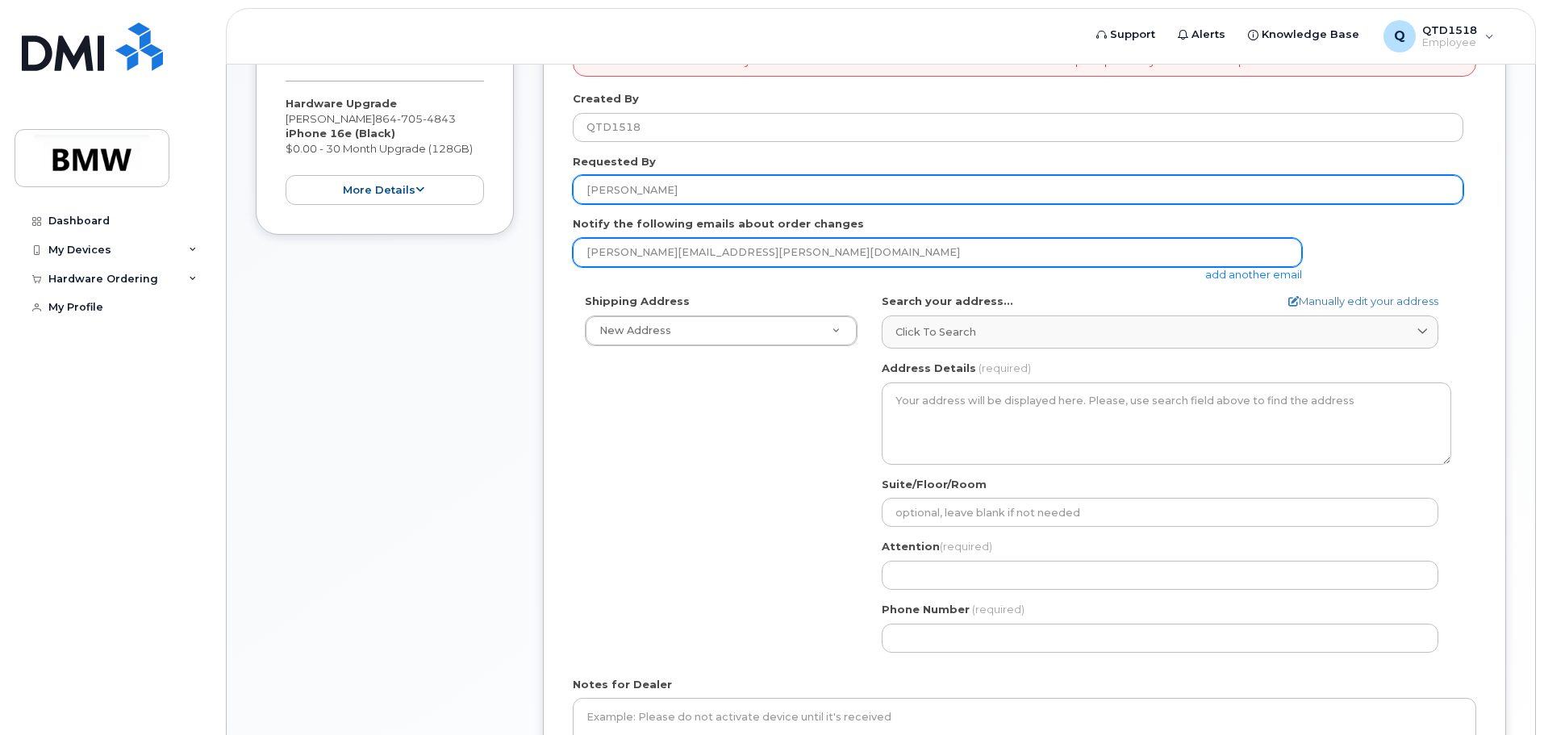
scroll to position [269, 0]
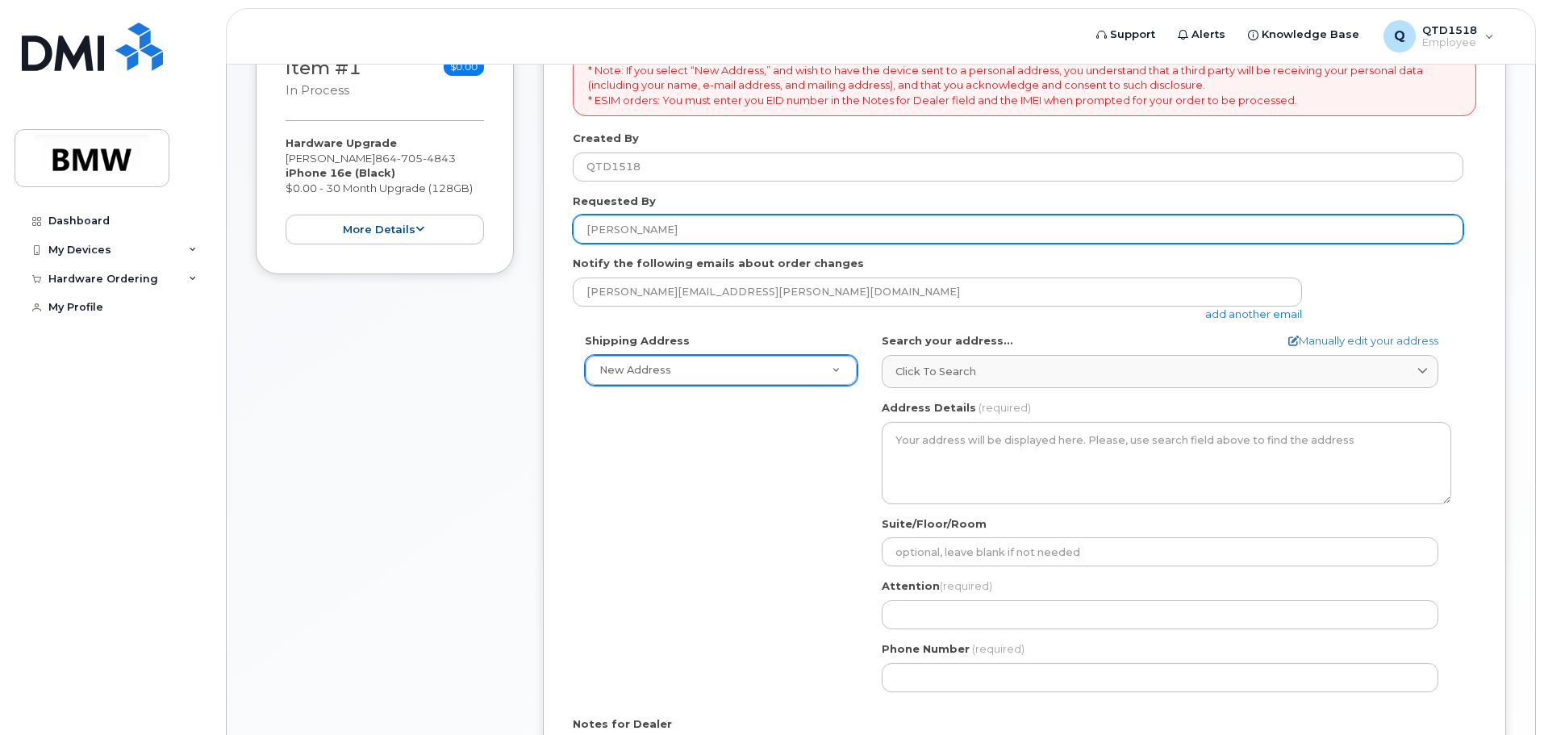
type input "[PERSON_NAME]"
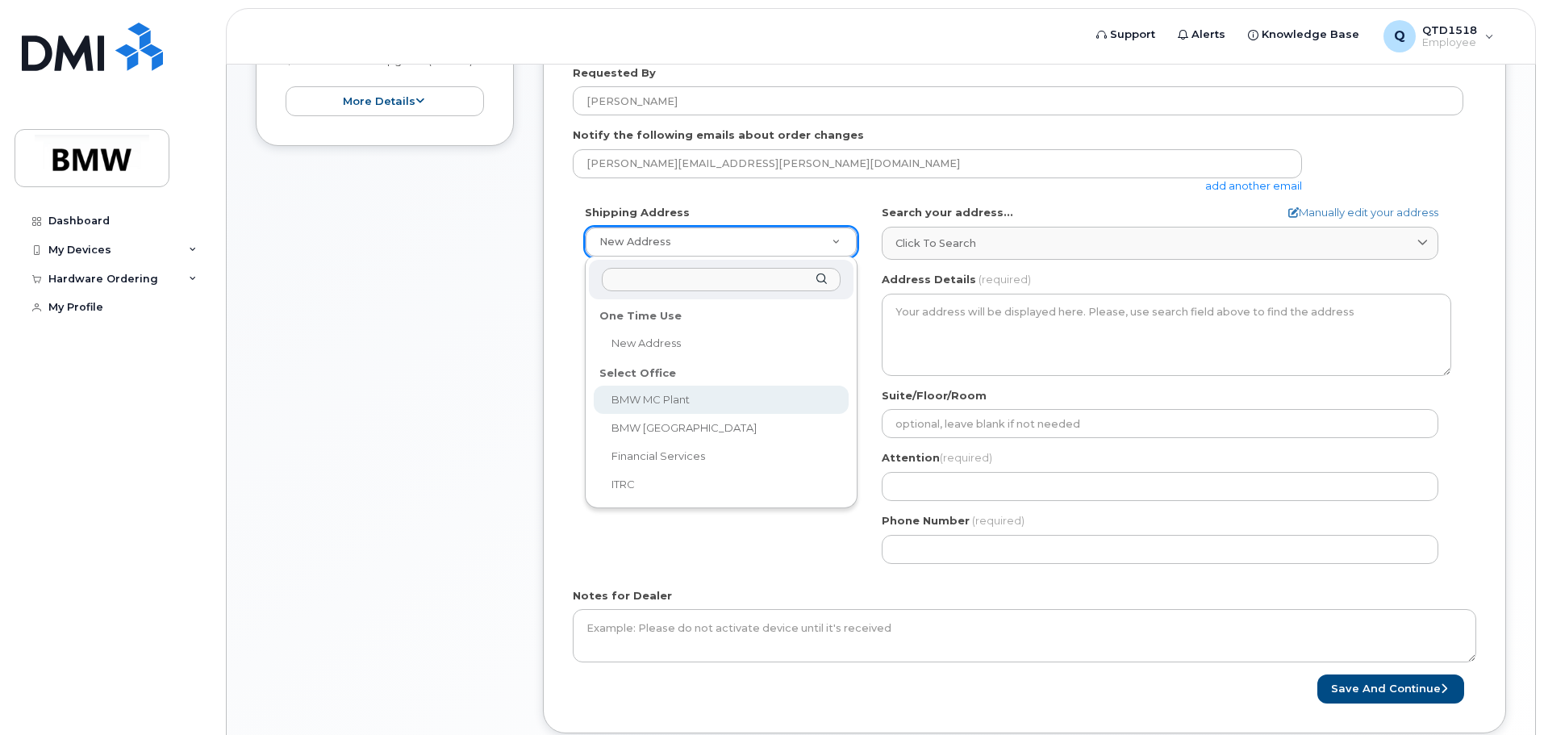
scroll to position [365, 0]
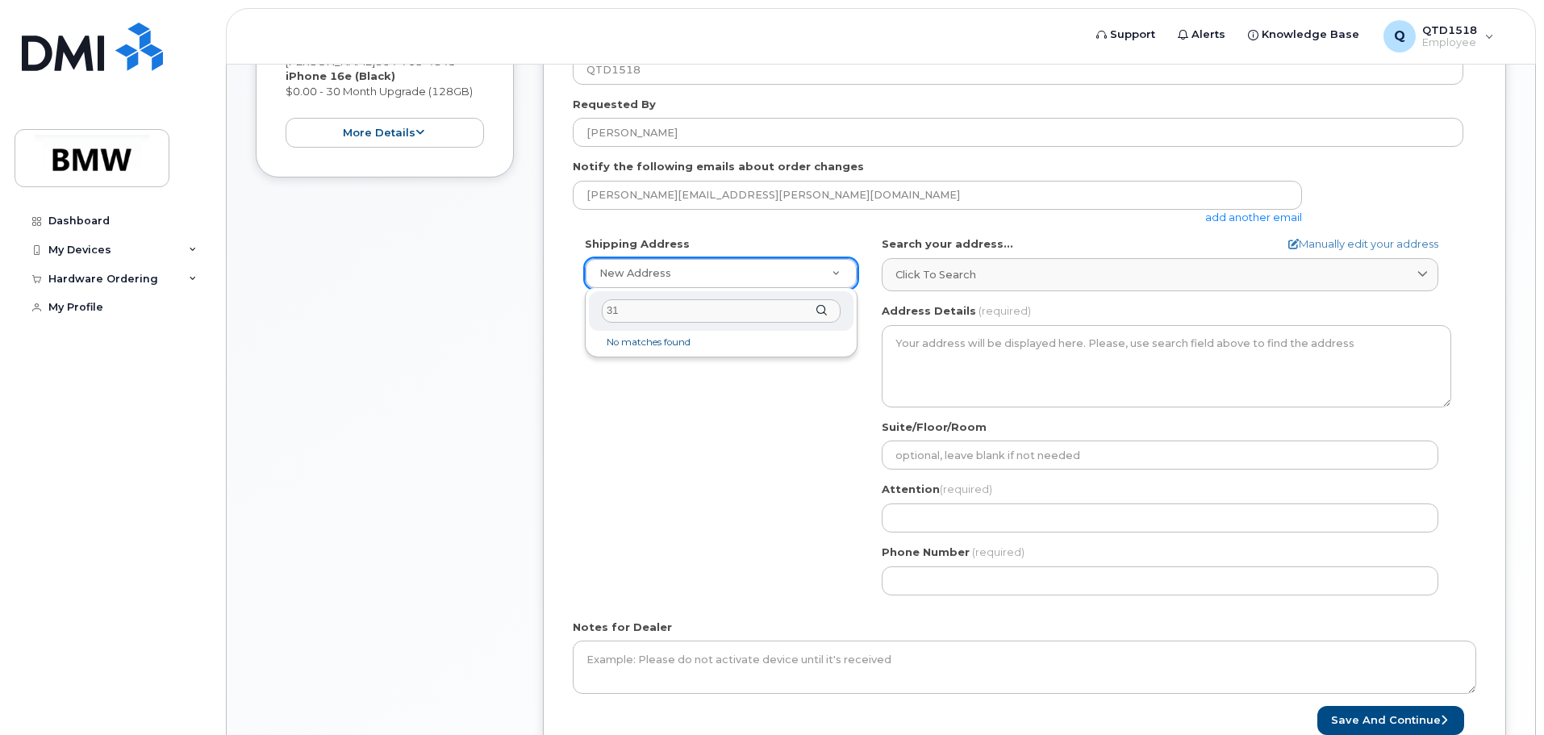
type input "3"
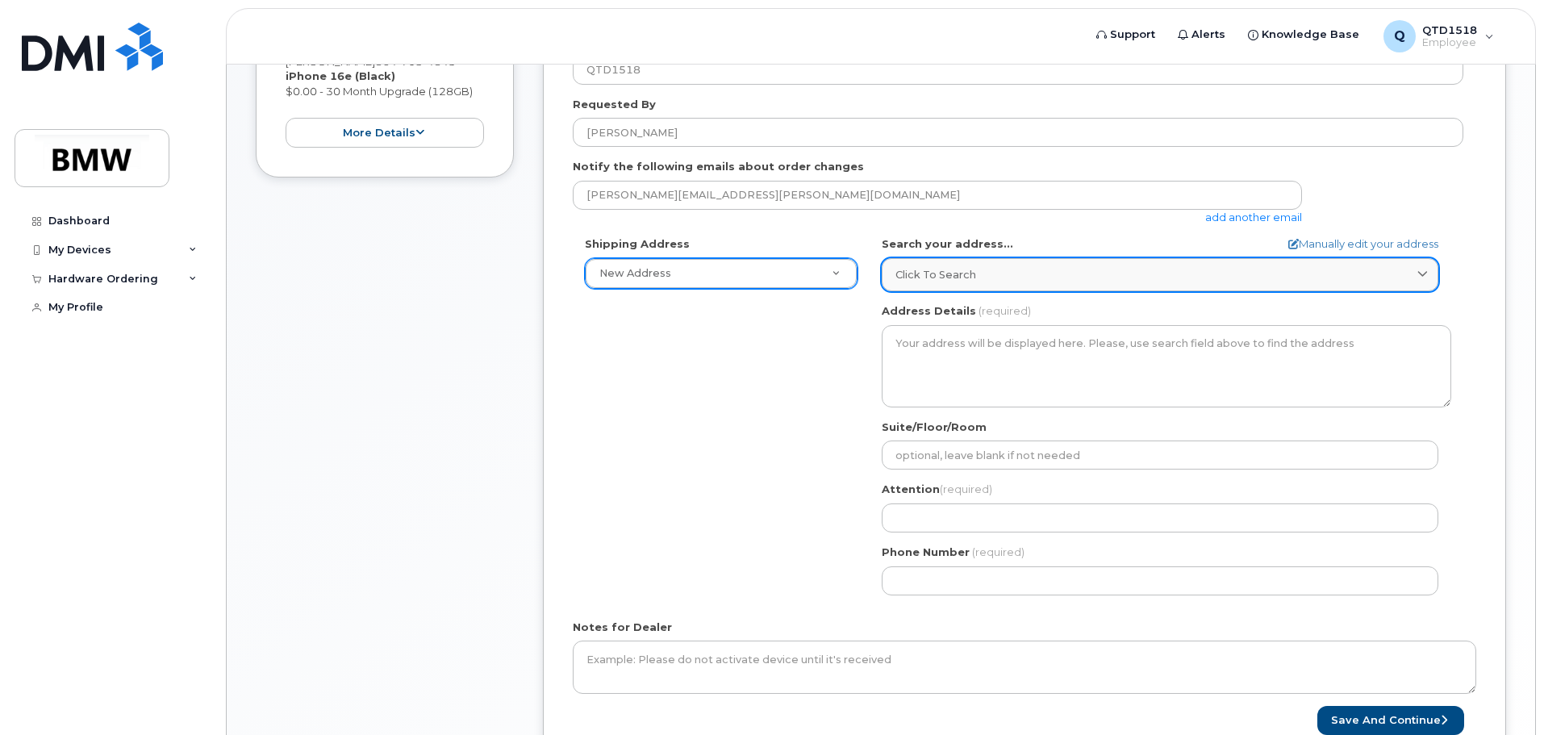
click at [1217, 286] on link "Click to search" at bounding box center [1160, 274] width 557 height 33
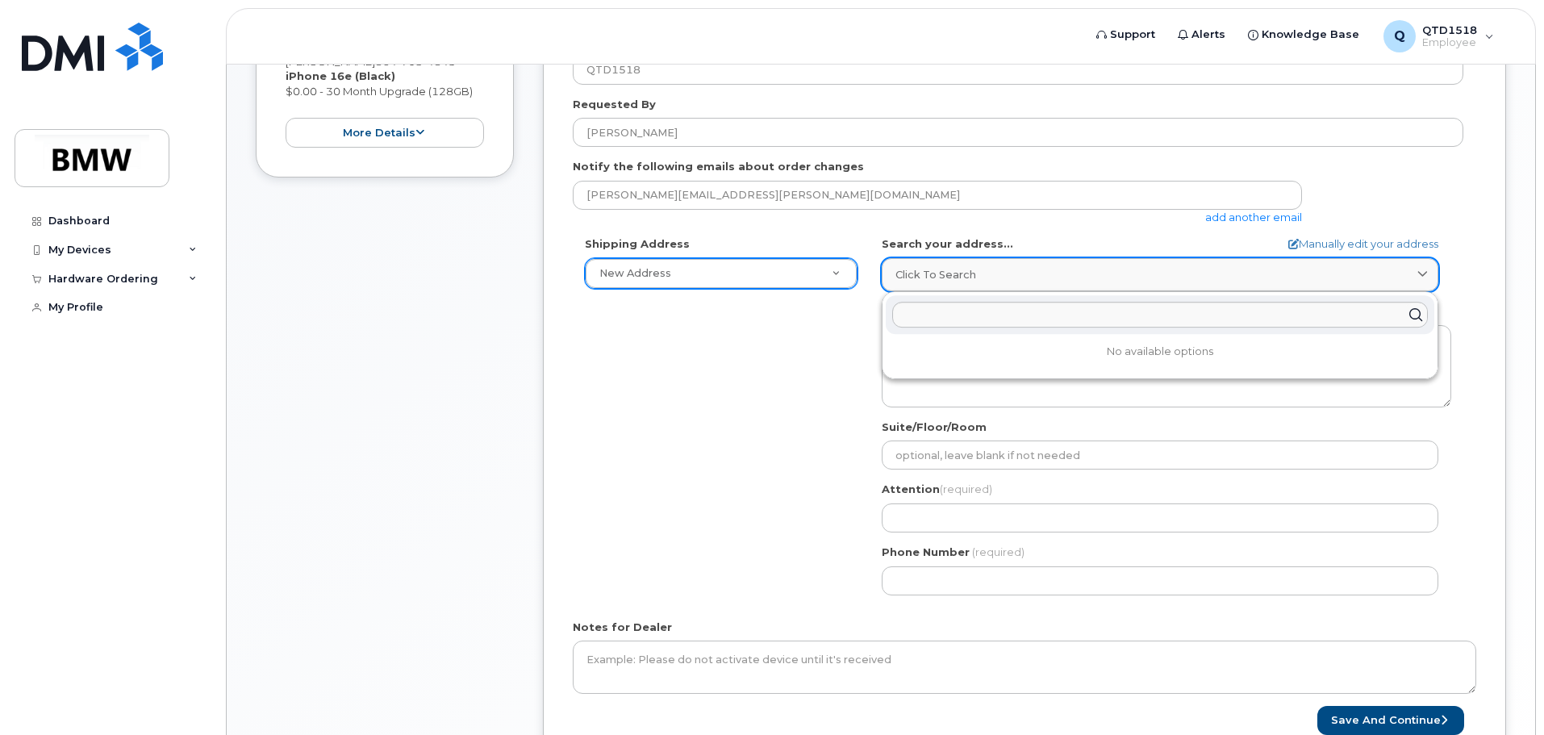
click at [1217, 286] on link "Click to search" at bounding box center [1160, 274] width 557 height 33
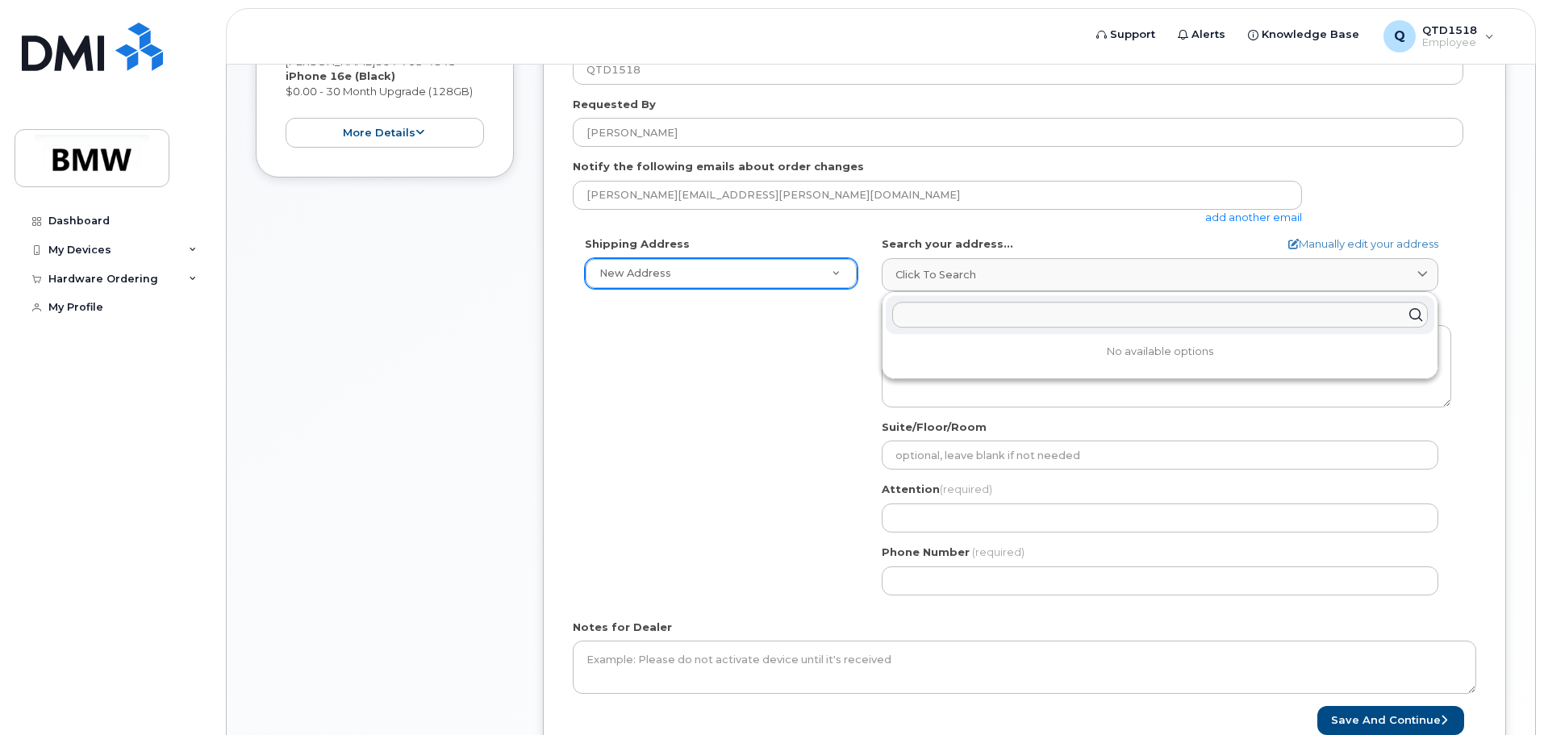
click at [691, 339] on div "Shipping Address New Address New Address BMW MC Plant BMW North America Financi…" at bounding box center [1018, 421] width 891 height 370
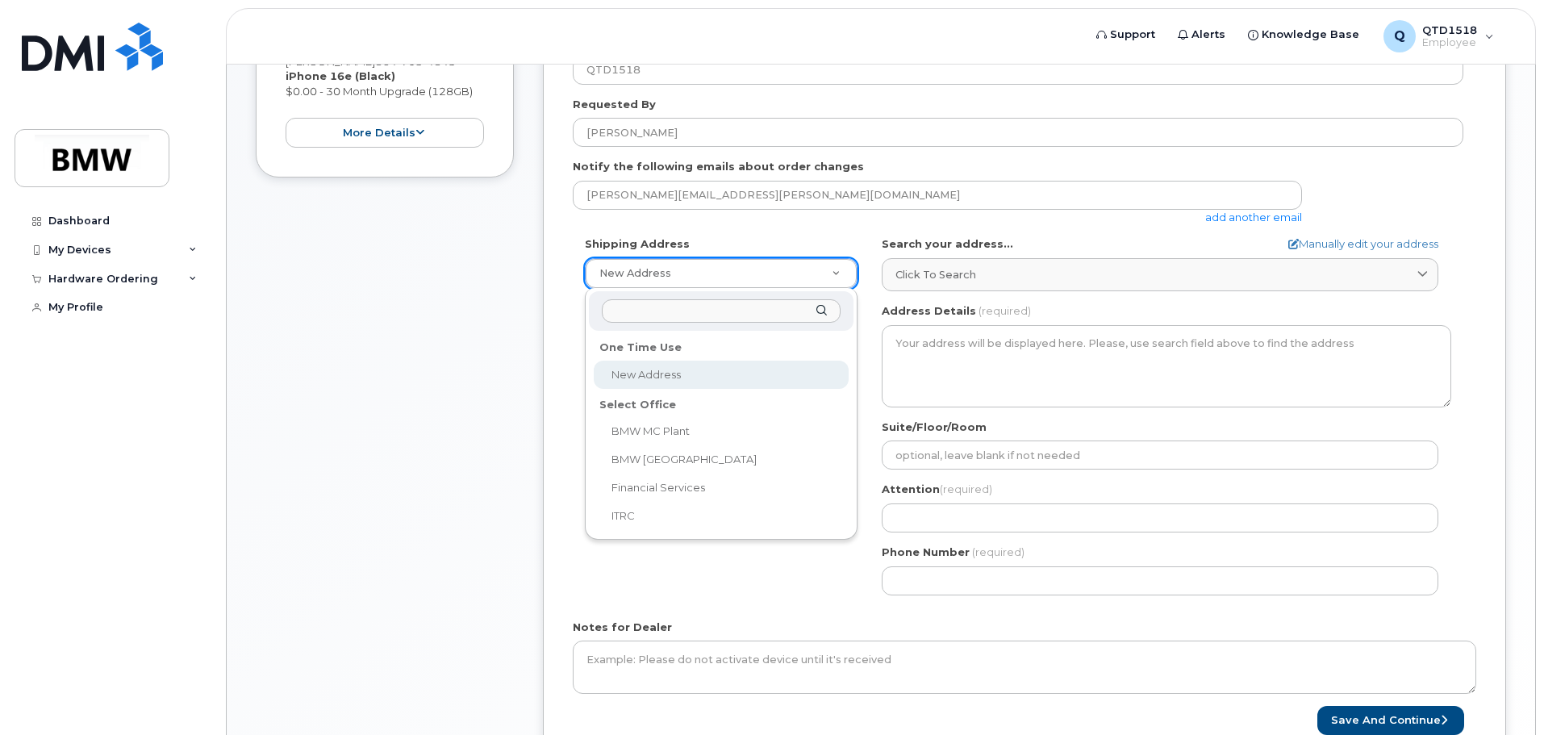
drag, startPoint x: 744, startPoint y: 274, endPoint x: 753, endPoint y: 282, distance: 12.6
select select
type textarea "1400 Highway 101 S GREER SC 29651-6731 UNITED STATES Greer South Carolina 29651…"
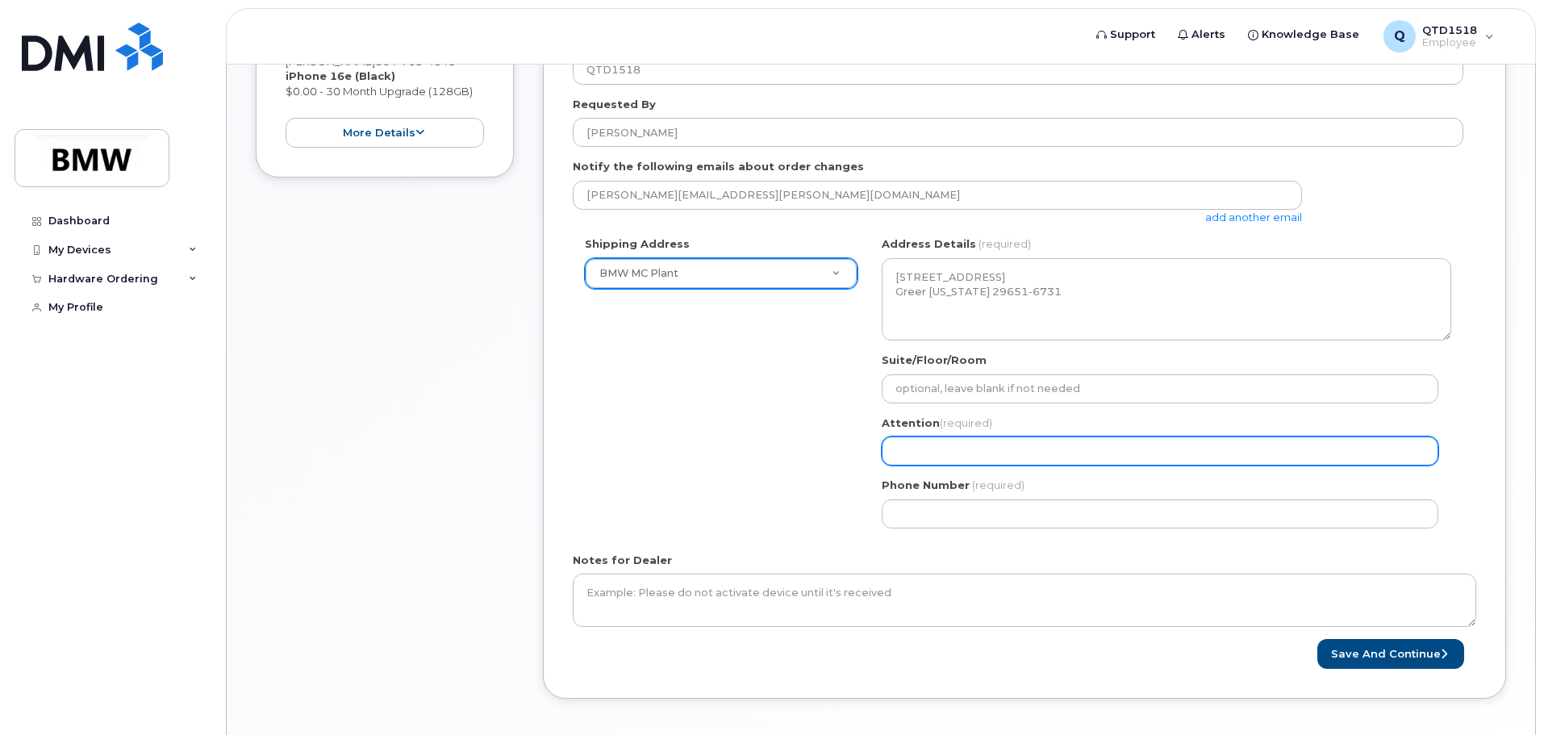
click at [908, 441] on input "Attention (required)" at bounding box center [1160, 450] width 557 height 29
select select
type input "E"
select select
type input "Ed"
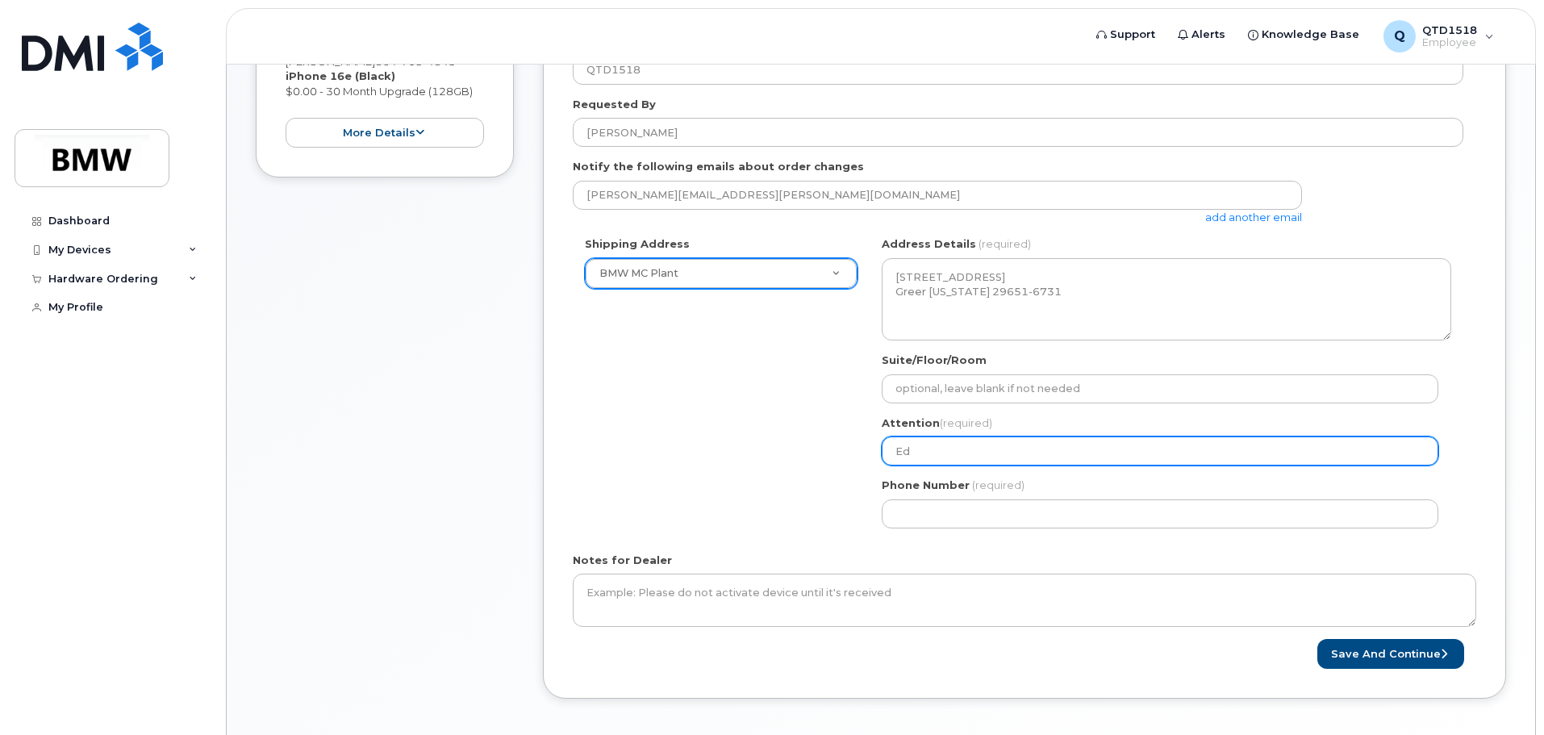
select select
type input "Edw"
select select
type input "Edwa"
select select
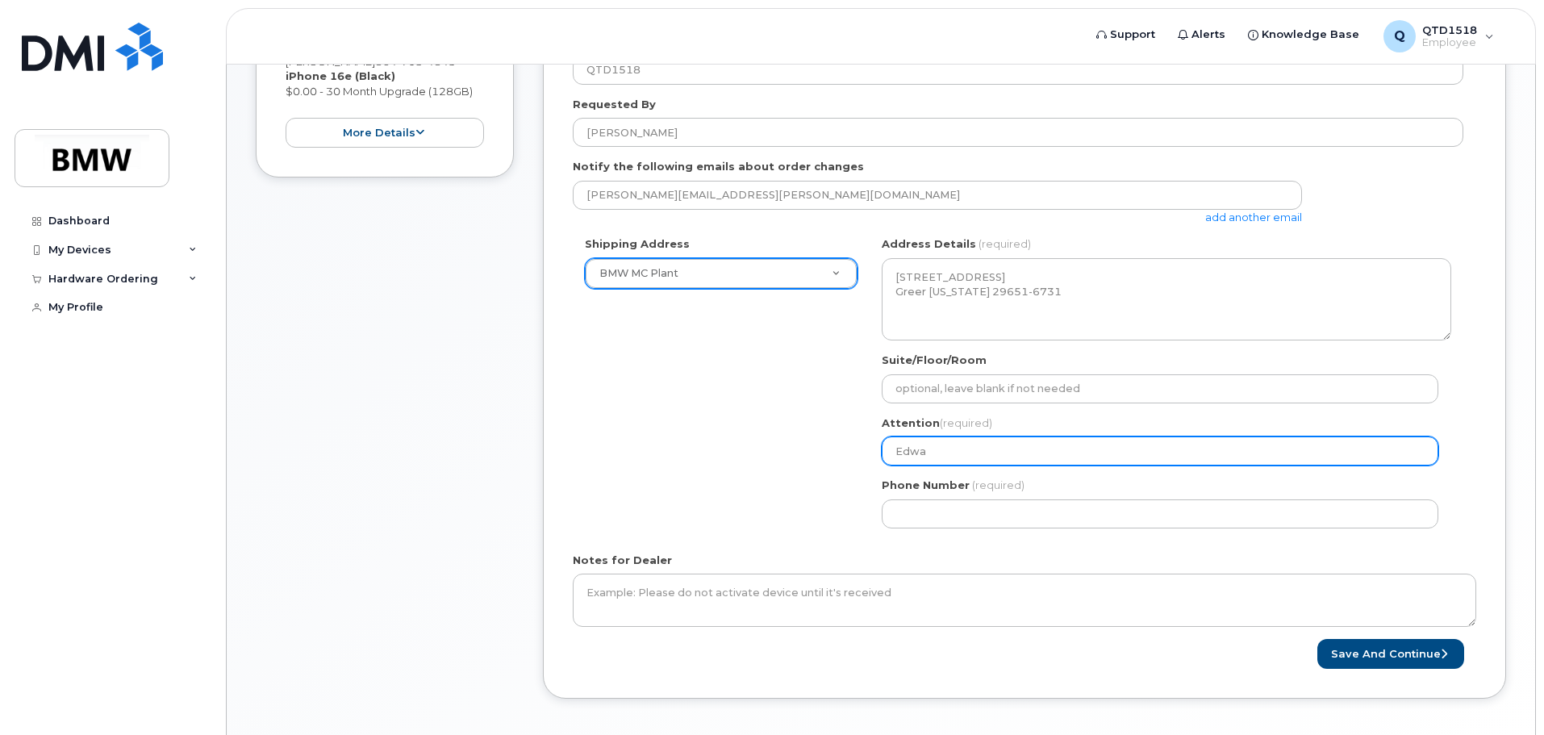
type input "Edwar"
select select
type input "Edward"
select select
type input "Edward."
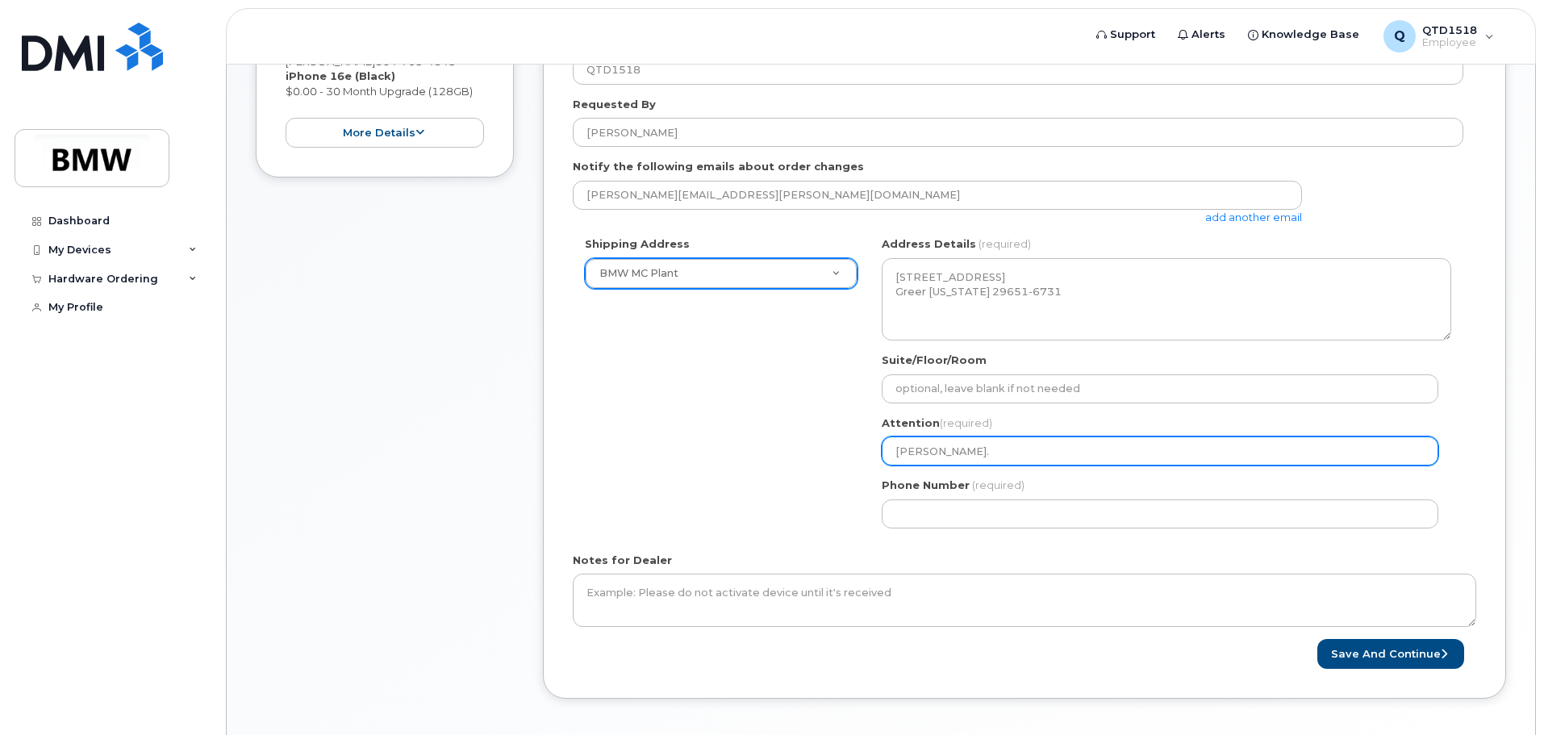
select select
type input "Edward.B"
select select
type input "Edward.B."
select select
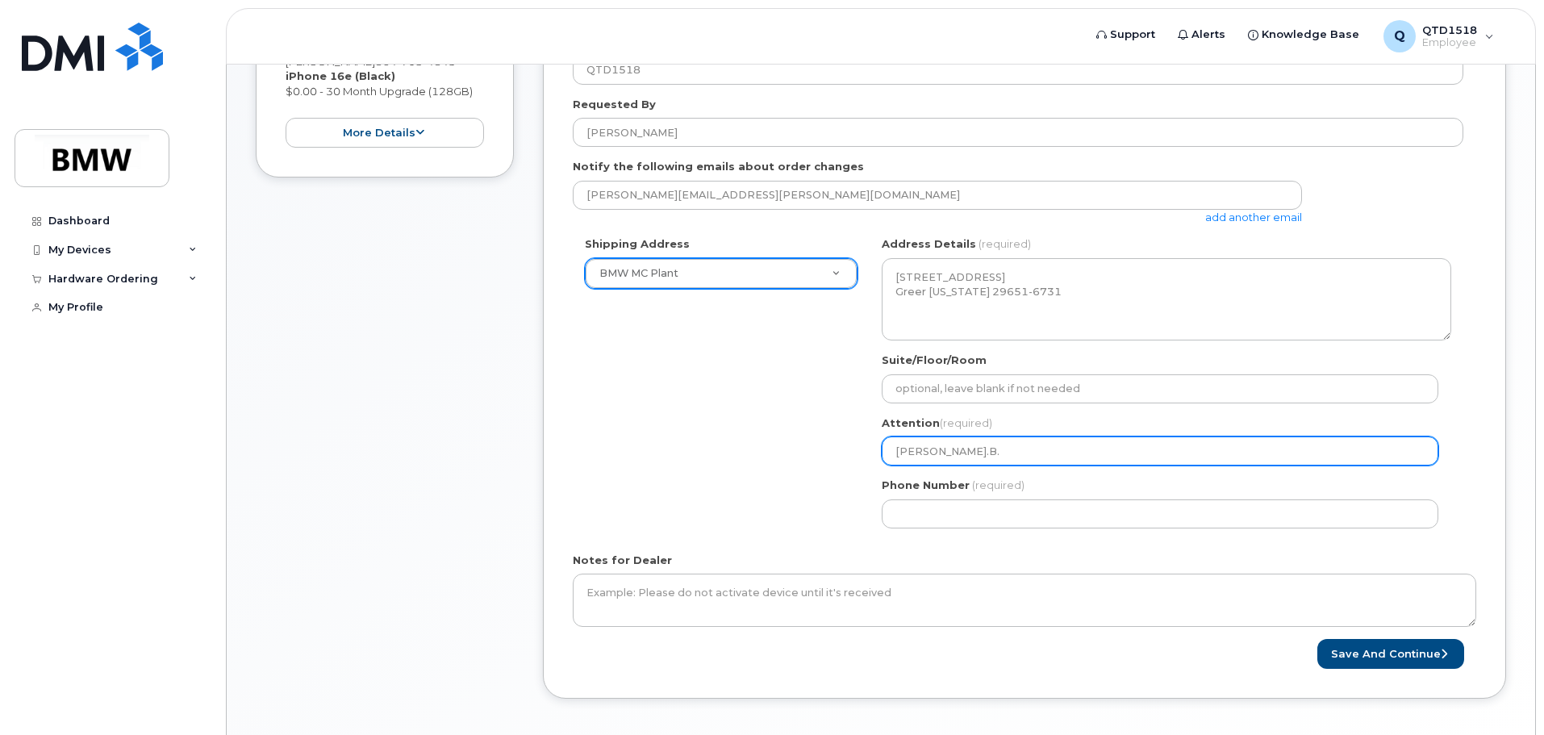
type input "Edward.B"
select select
type input "Edward."
select select
type input "Edward"
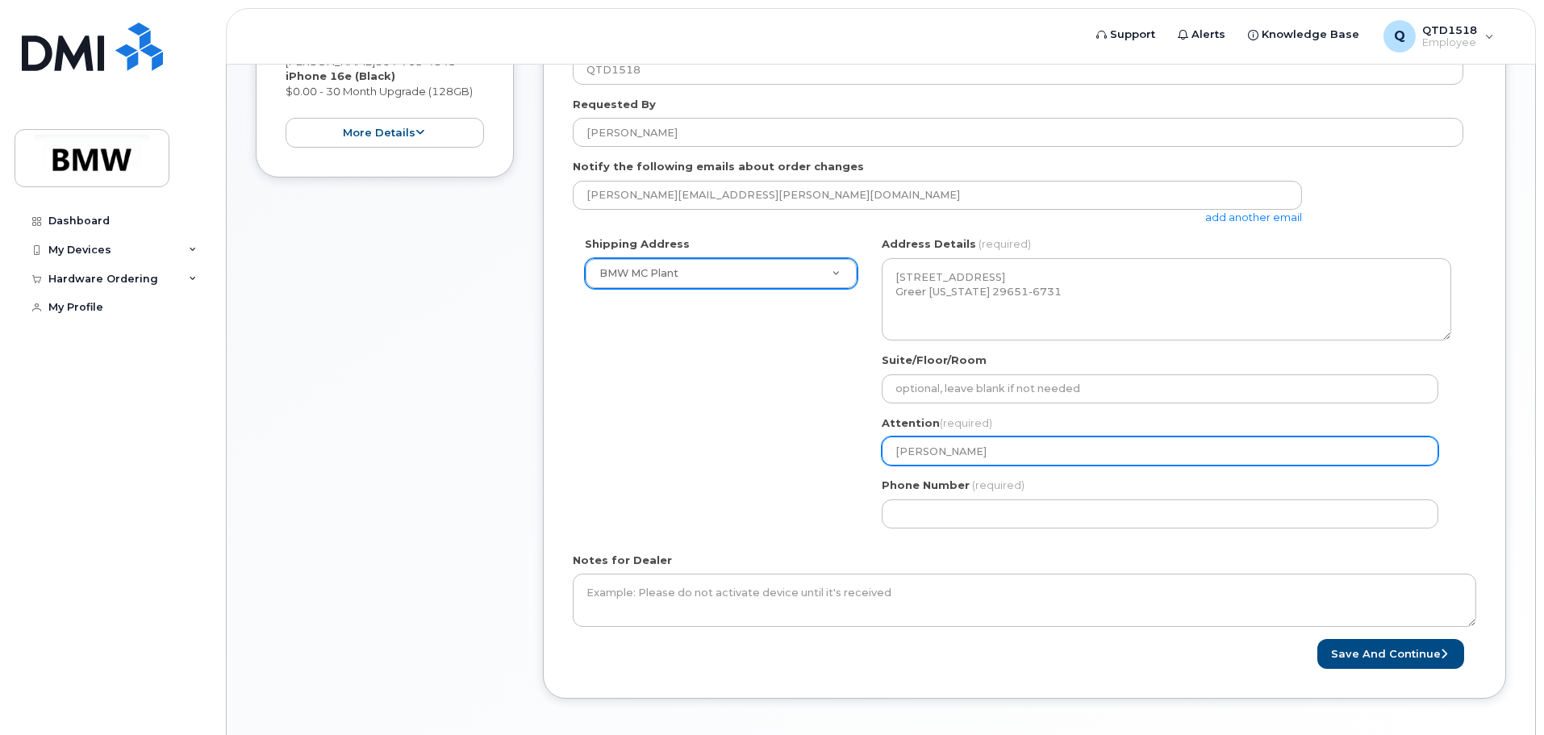
select select
type input "Edward B"
select select
type input "Edward Bl"
select select
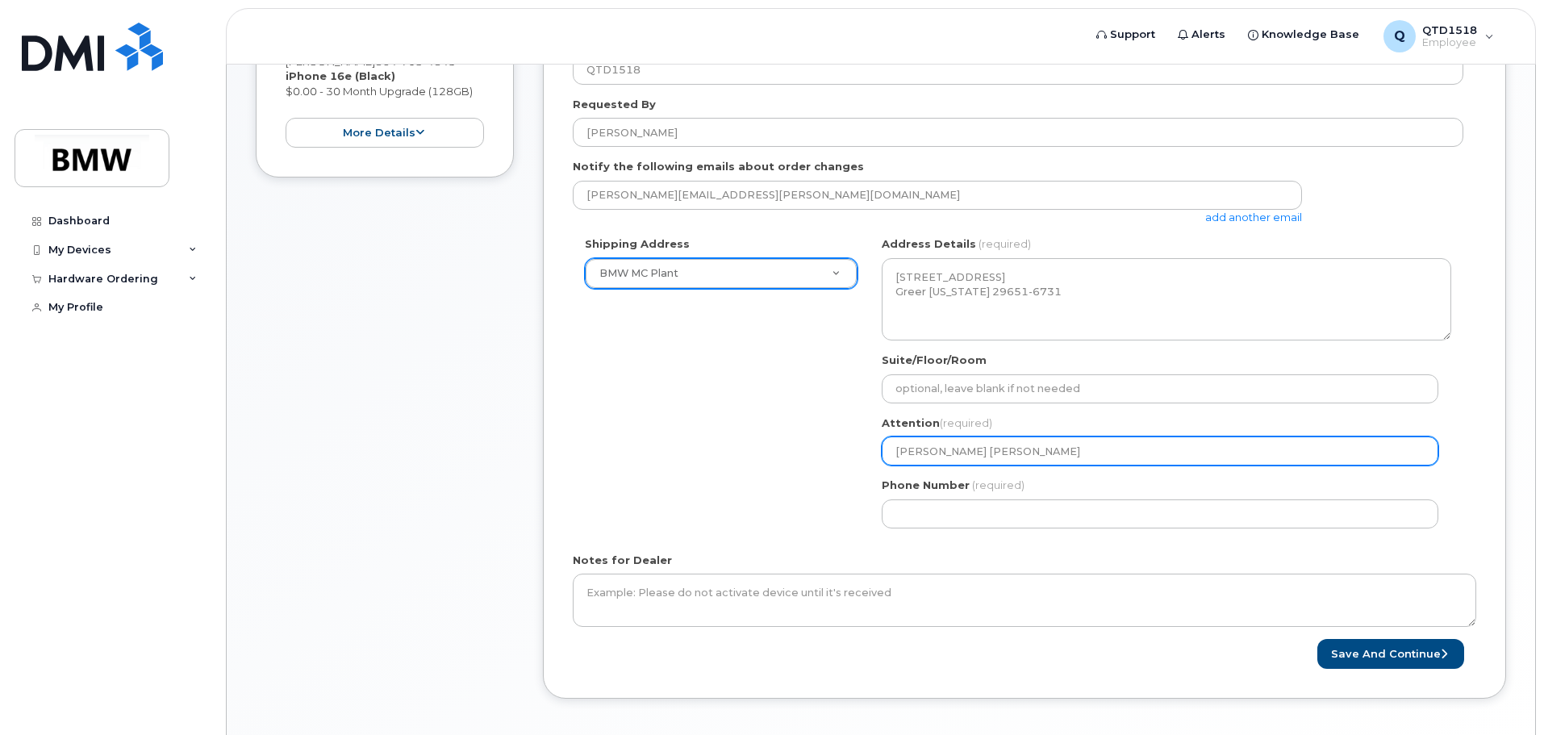
type input "Edward Bla"
select select
type input "Edward Blak"
select select
type input "Edward Blake"
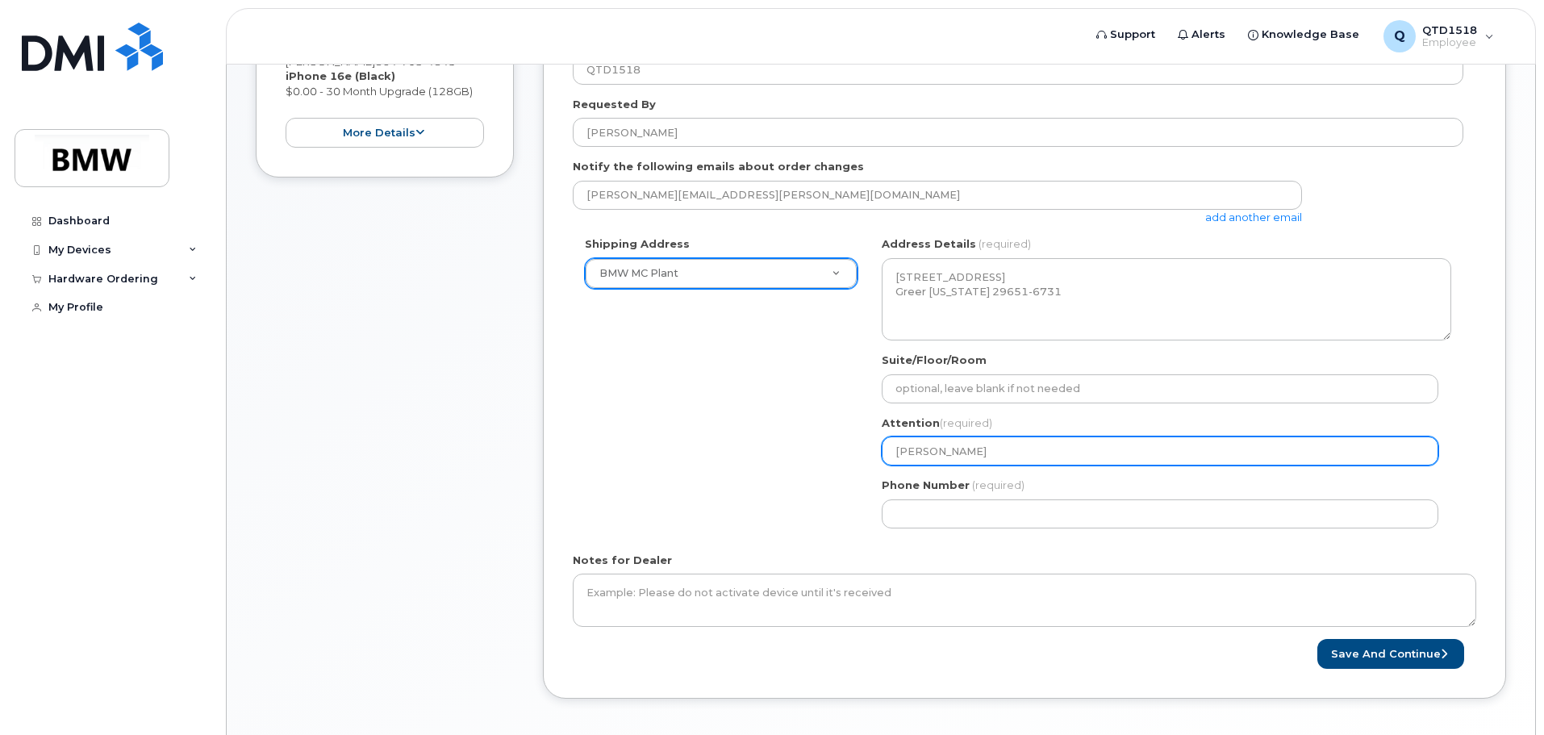
select select
type input "Edward Blake M"
select select
type input "Edward Blake Mc"
select select
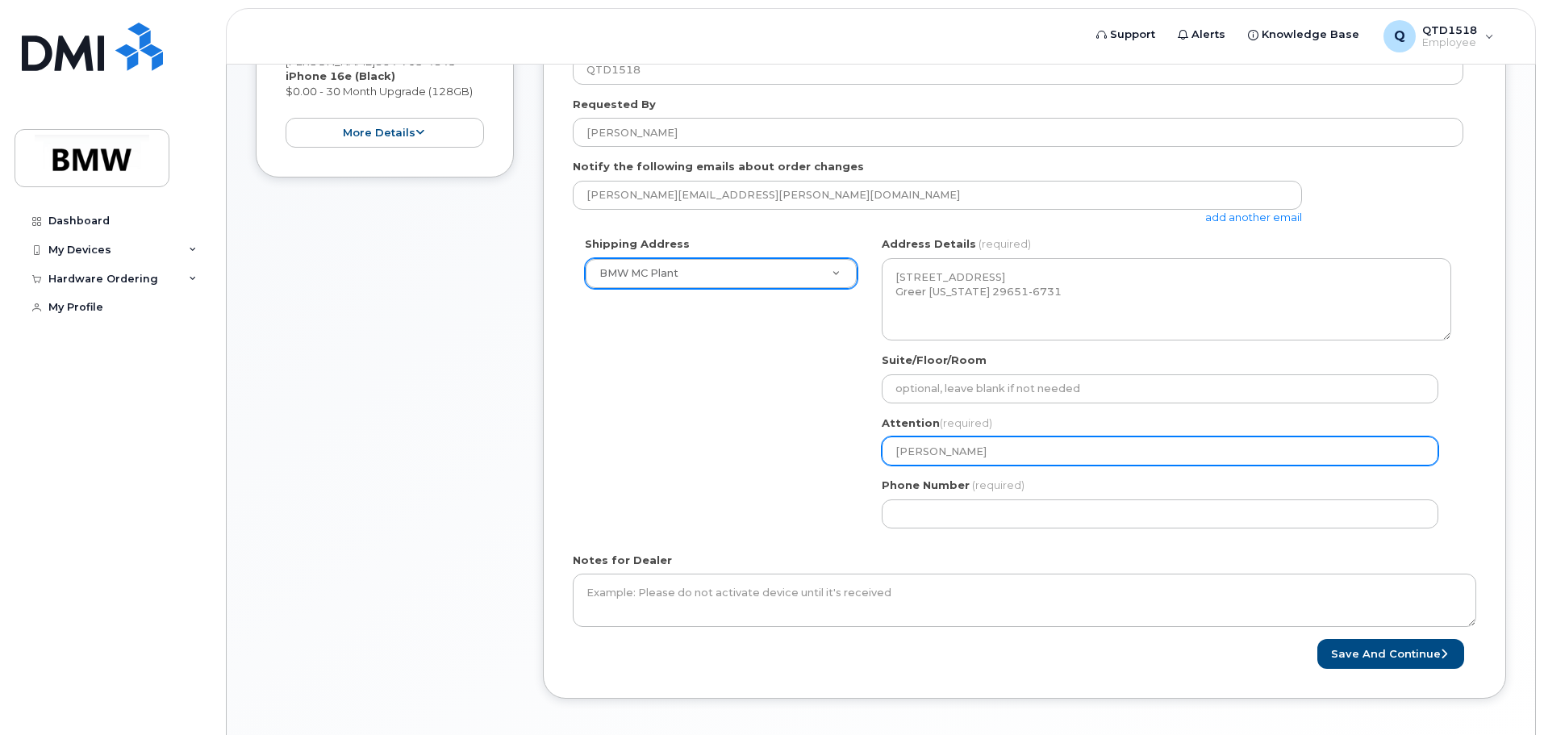
type input "Edward Blake McG"
select select
type input "Edward Blake McGe"
select select
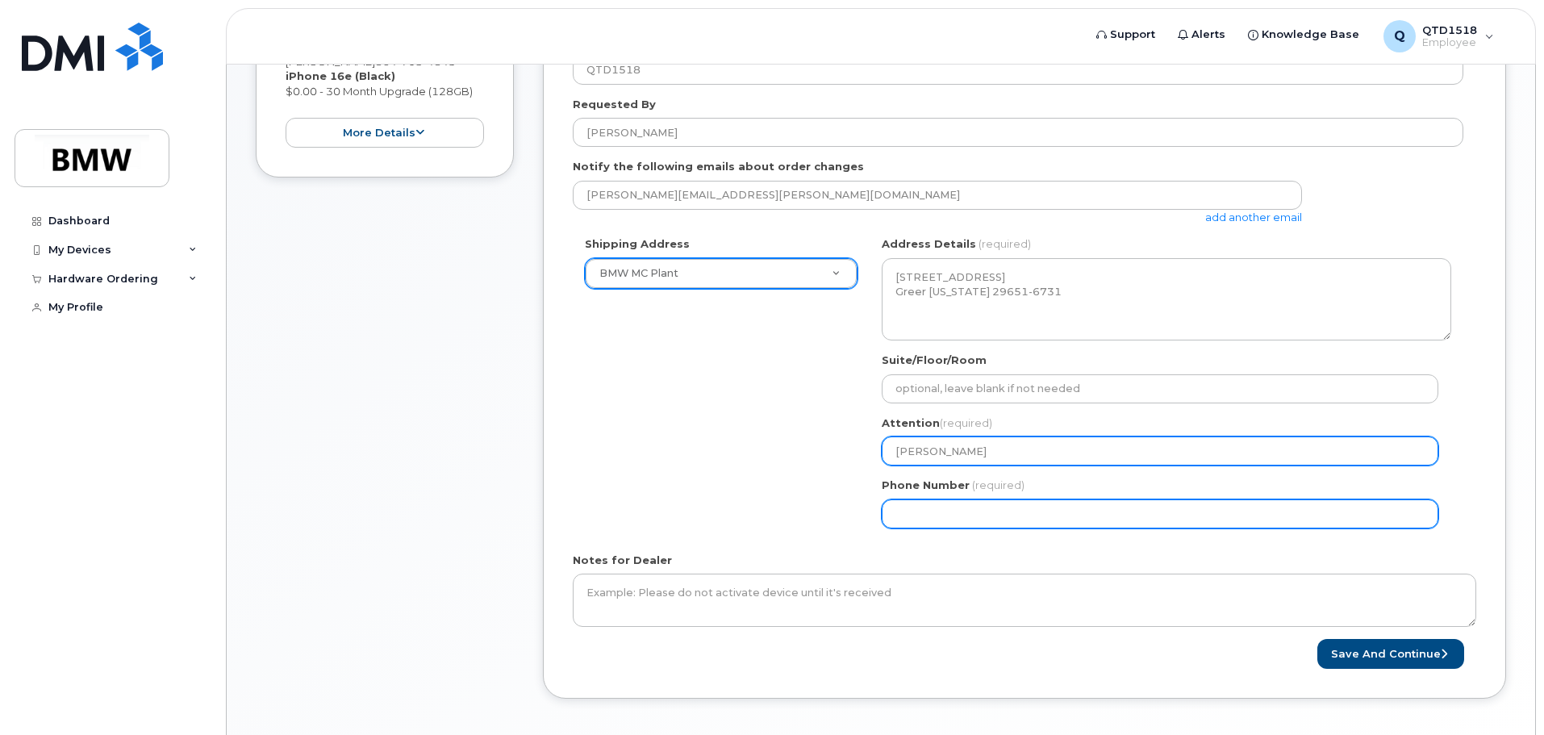
type input "[PERSON_NAME]"
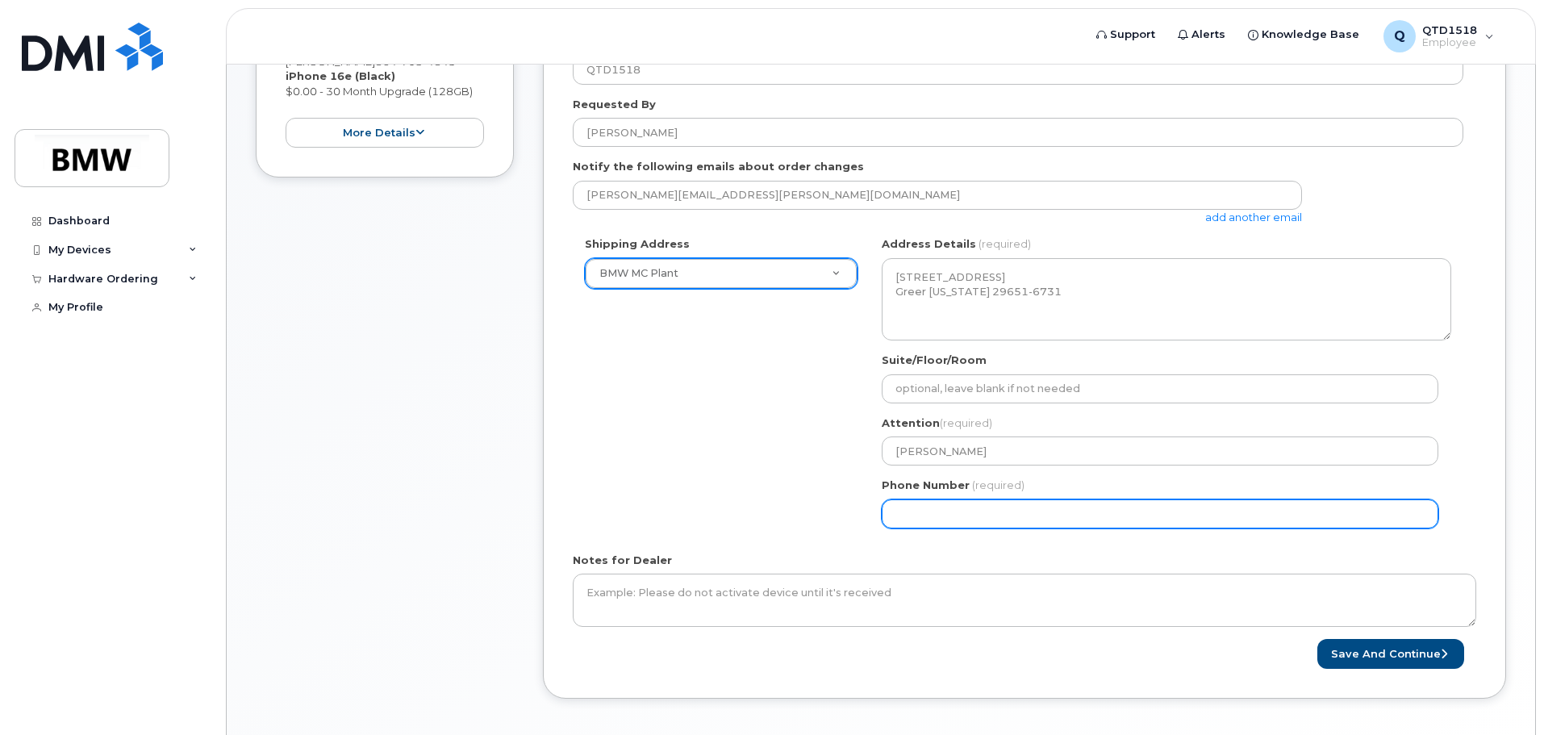
click at [1313, 524] on input "Phone Number" at bounding box center [1160, 513] width 557 height 29
select select
type input "864"
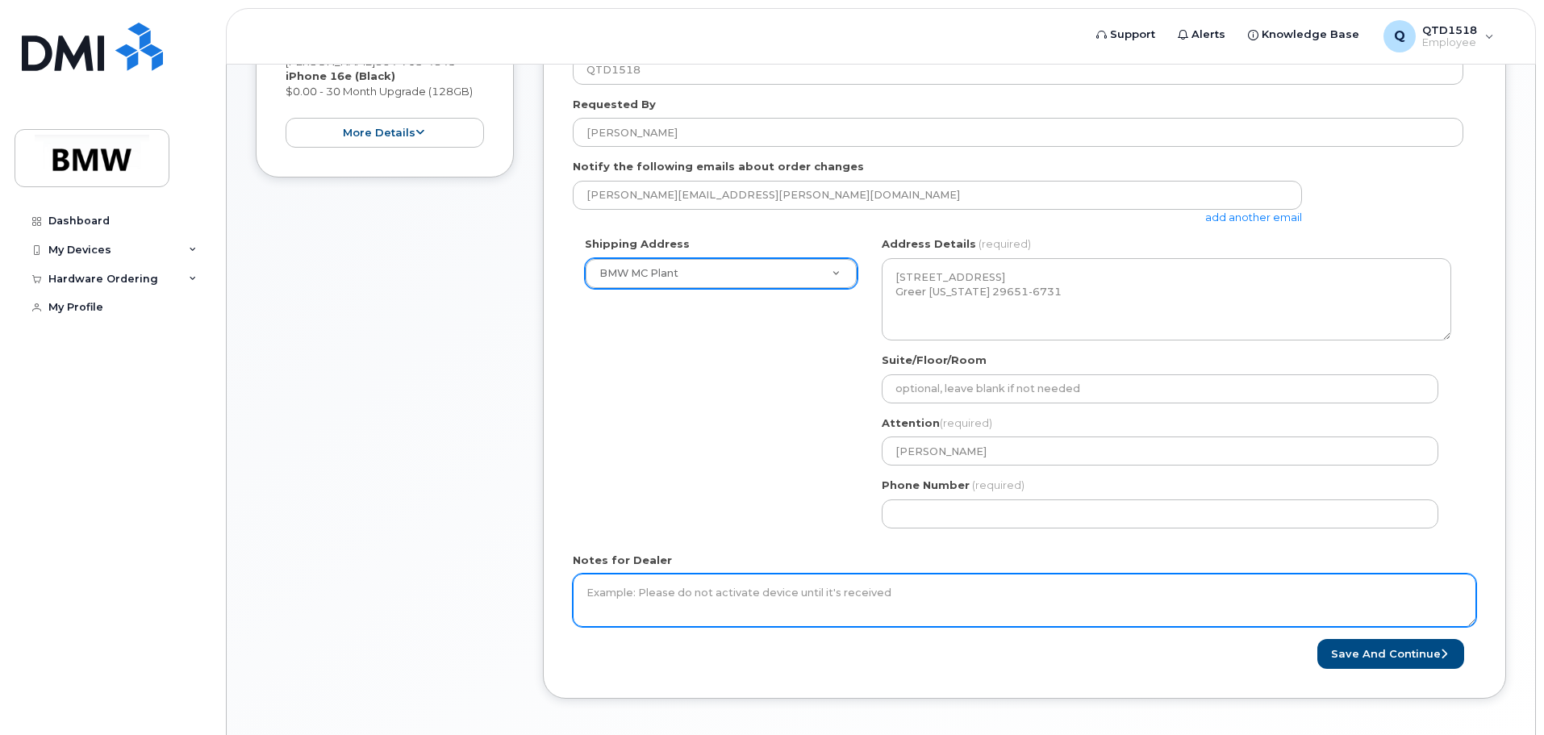
click at [798, 611] on textarea "Notes for Dealer" at bounding box center [1025, 600] width 904 height 53
type textarea "PRE INSTALL GAMES MARIO KART AND NETFLIX"
drag, startPoint x: 955, startPoint y: 605, endPoint x: 0, endPoint y: 472, distance: 964.4
click at [226, 515] on div "Support Alerts Knowledge Base Q QTD1518 Employee English Français Sign out Dash…" at bounding box center [881, 225] width 1310 height 1053
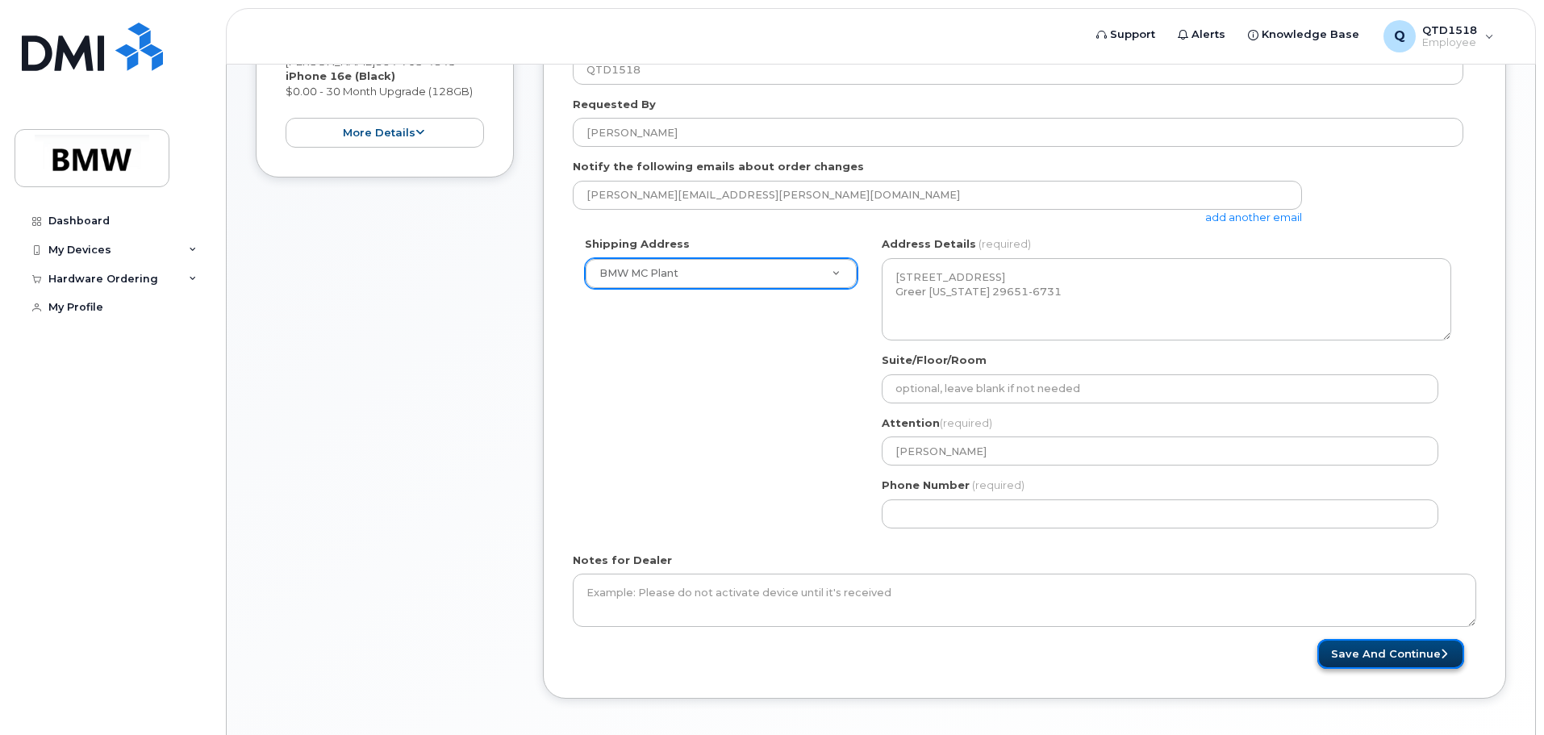
click at [1406, 649] on button "Save and Continue" at bounding box center [1390, 654] width 147 height 30
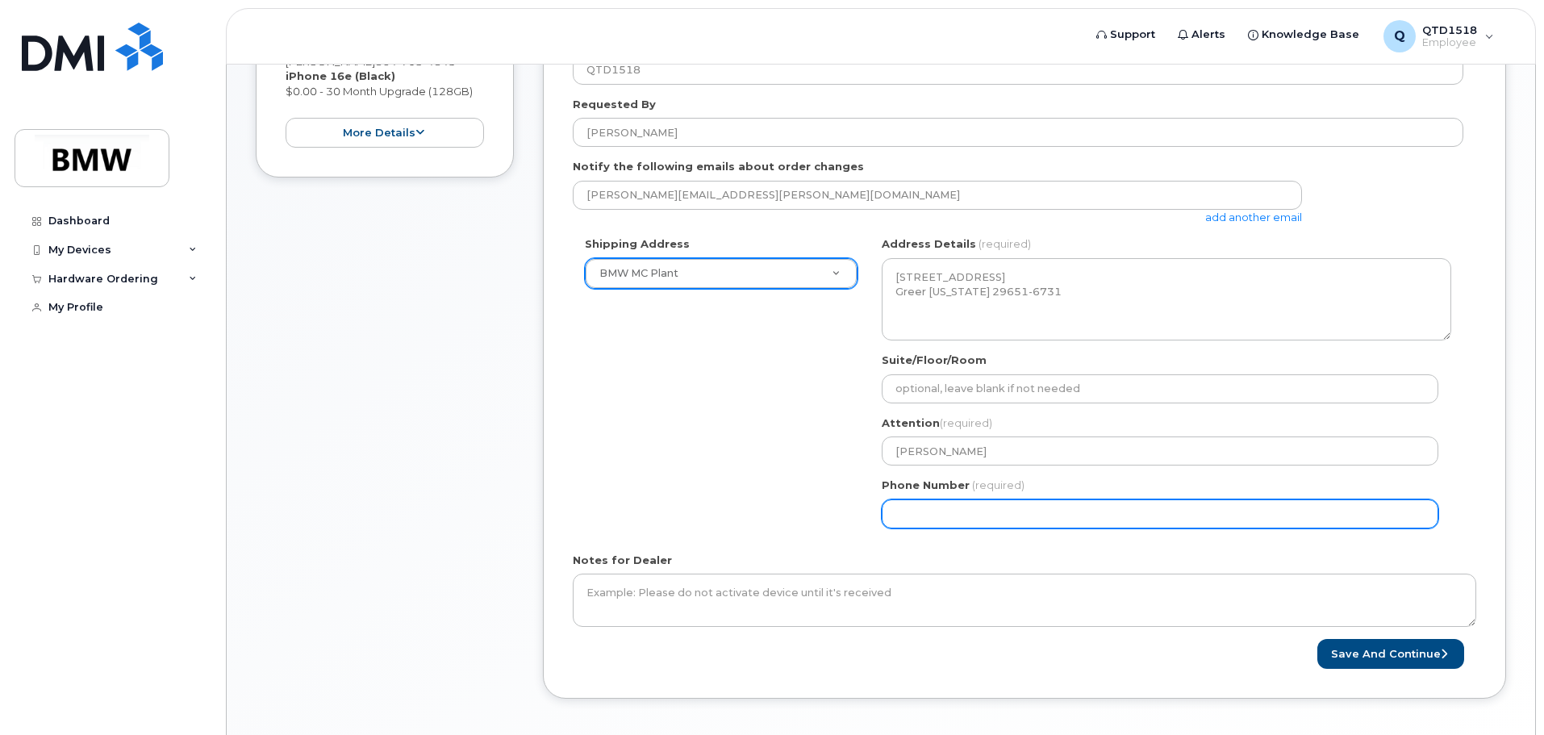
click at [1037, 526] on input "Phone Number" at bounding box center [1160, 513] width 557 height 29
click at [923, 517] on input "Phone Number" at bounding box center [1160, 513] width 557 height 29
click at [945, 518] on input "Phone Number" at bounding box center [1160, 513] width 557 height 29
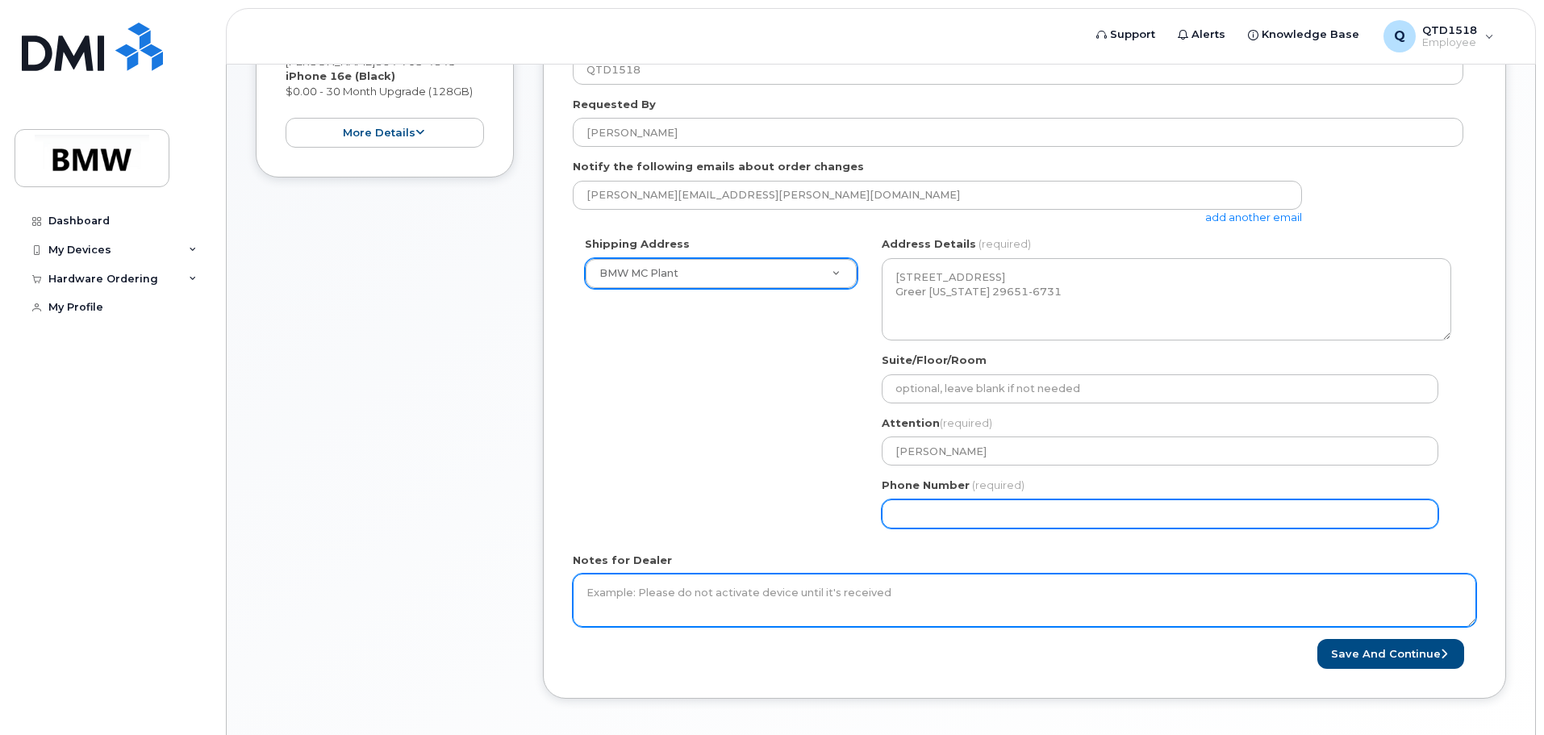
select select
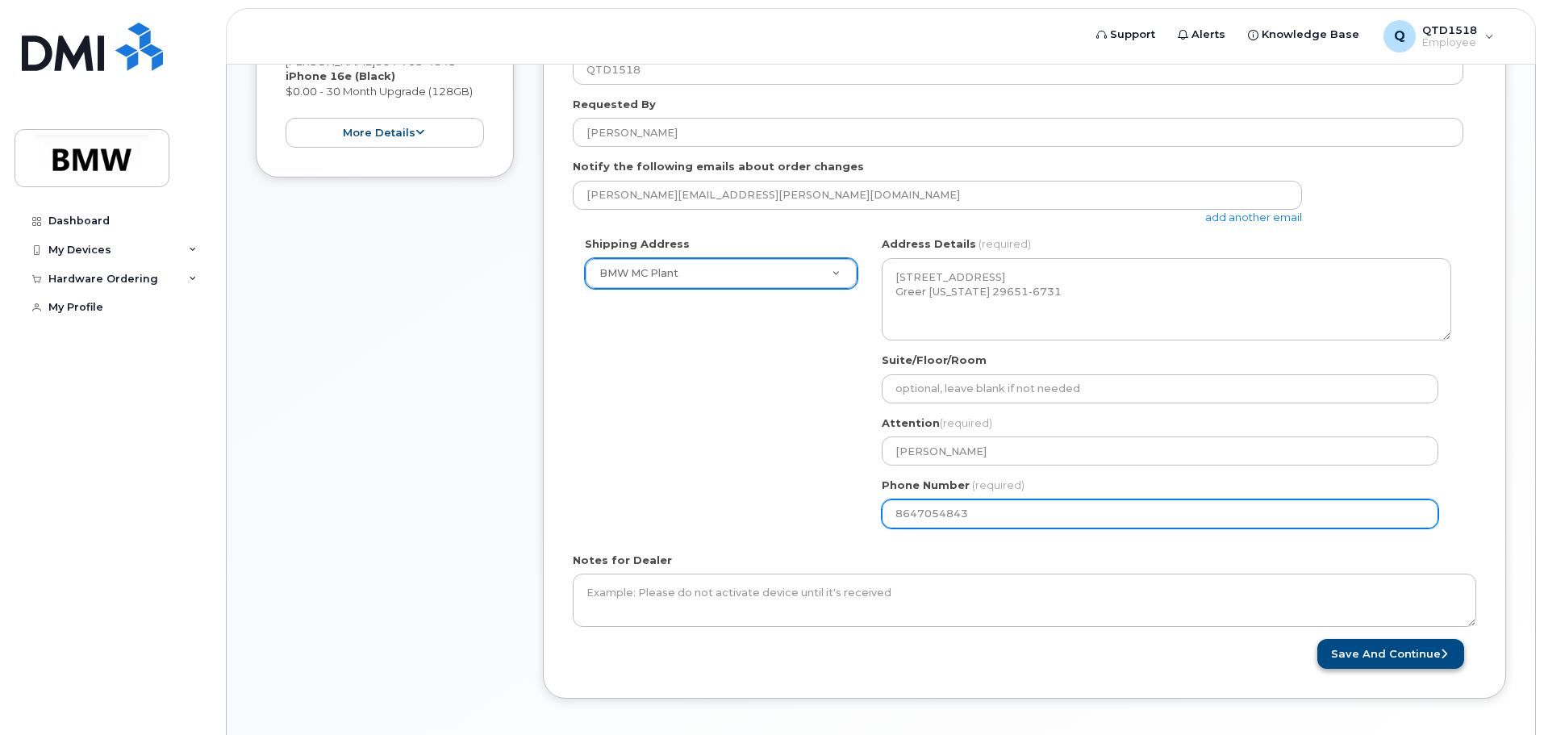
type input "8647054843"
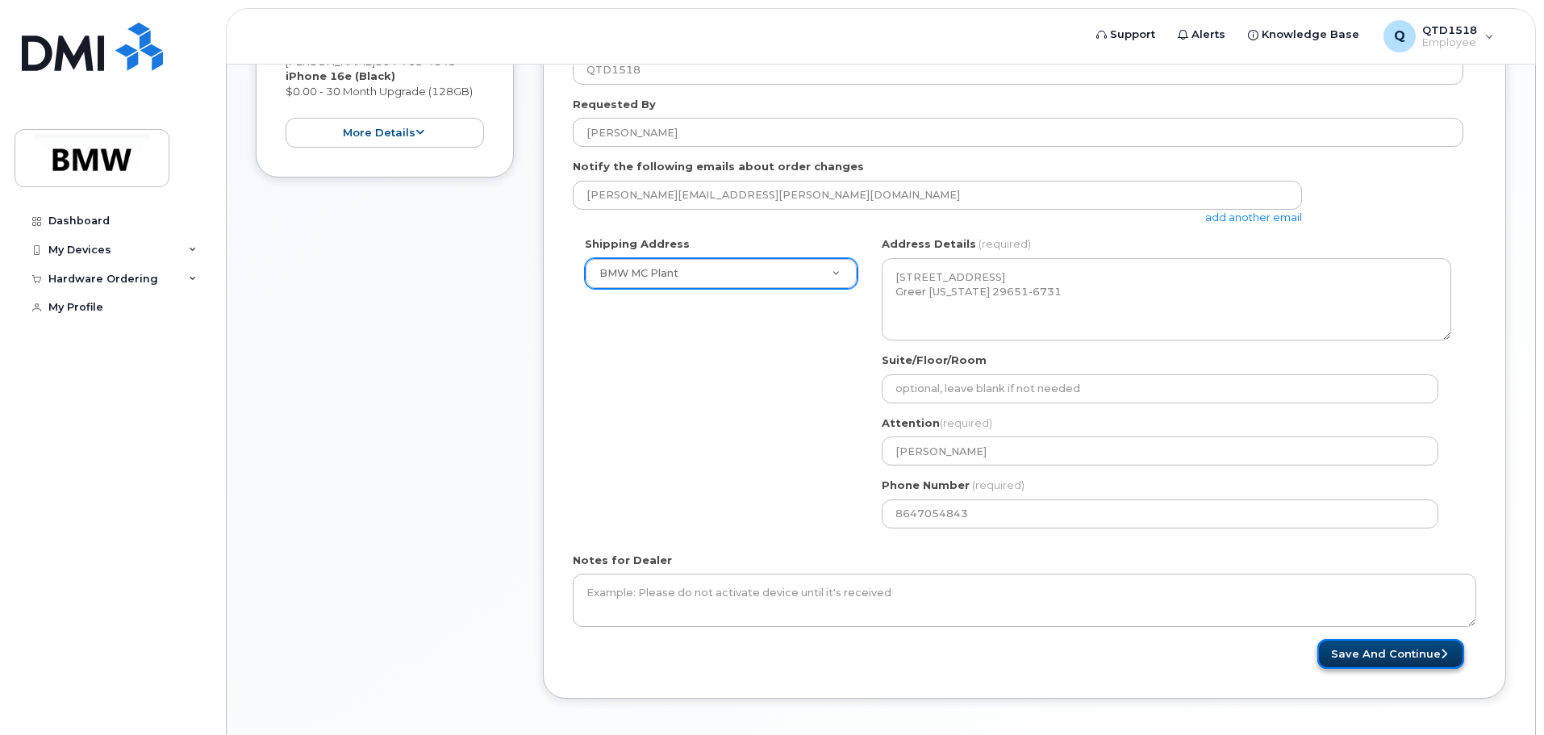
click at [1350, 643] on button "Save and Continue" at bounding box center [1390, 654] width 147 height 30
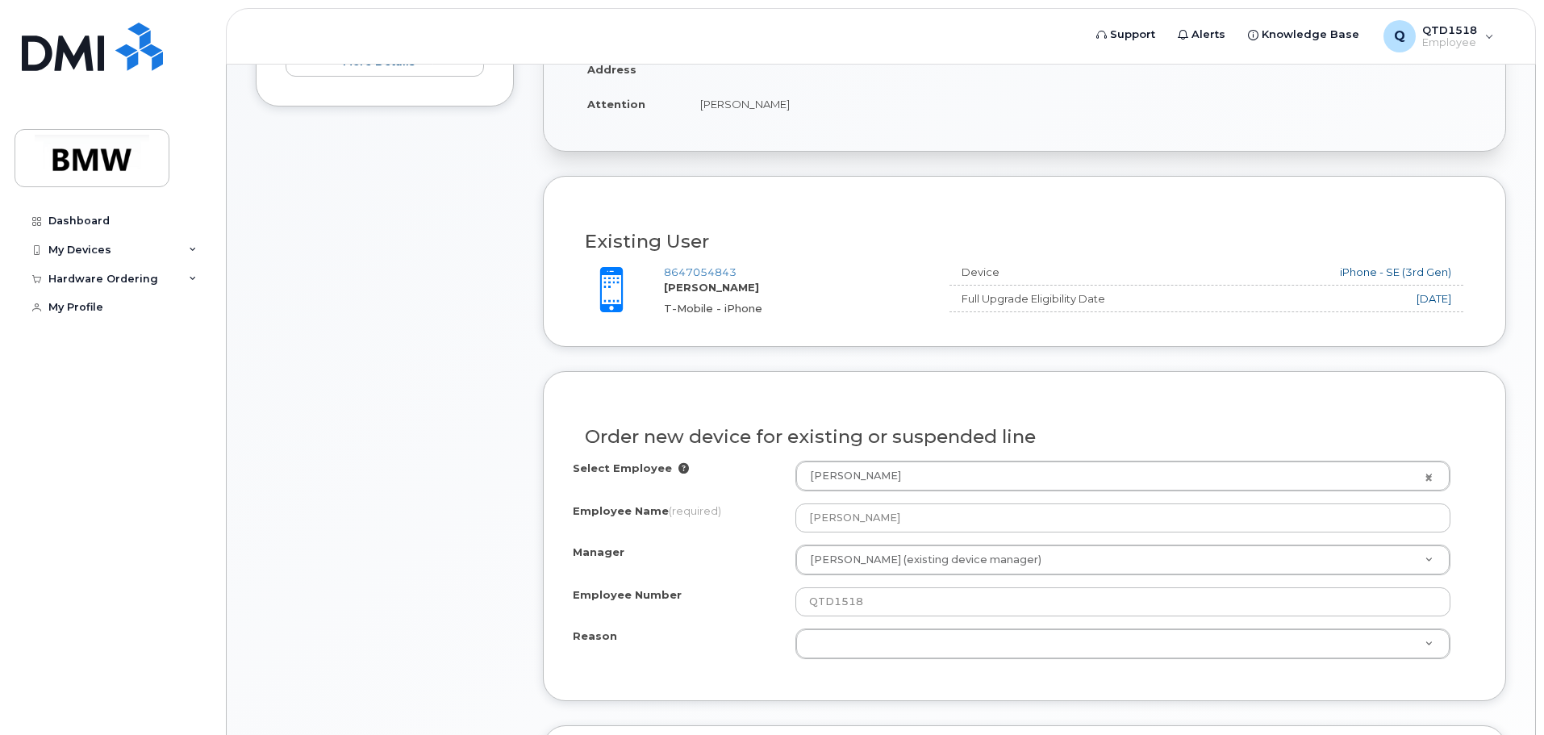
scroll to position [538, 0]
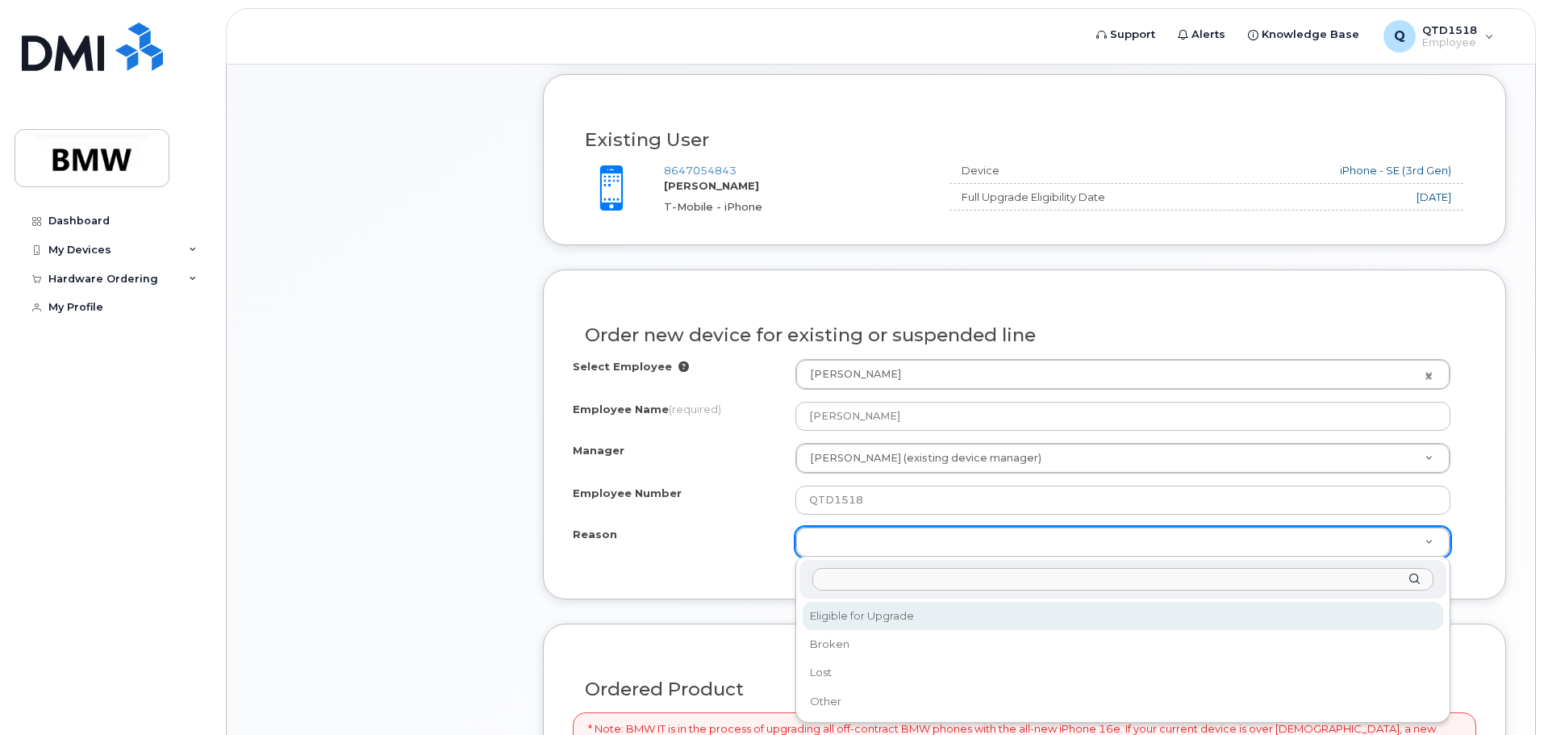
select select "eligible_for_upgrade"
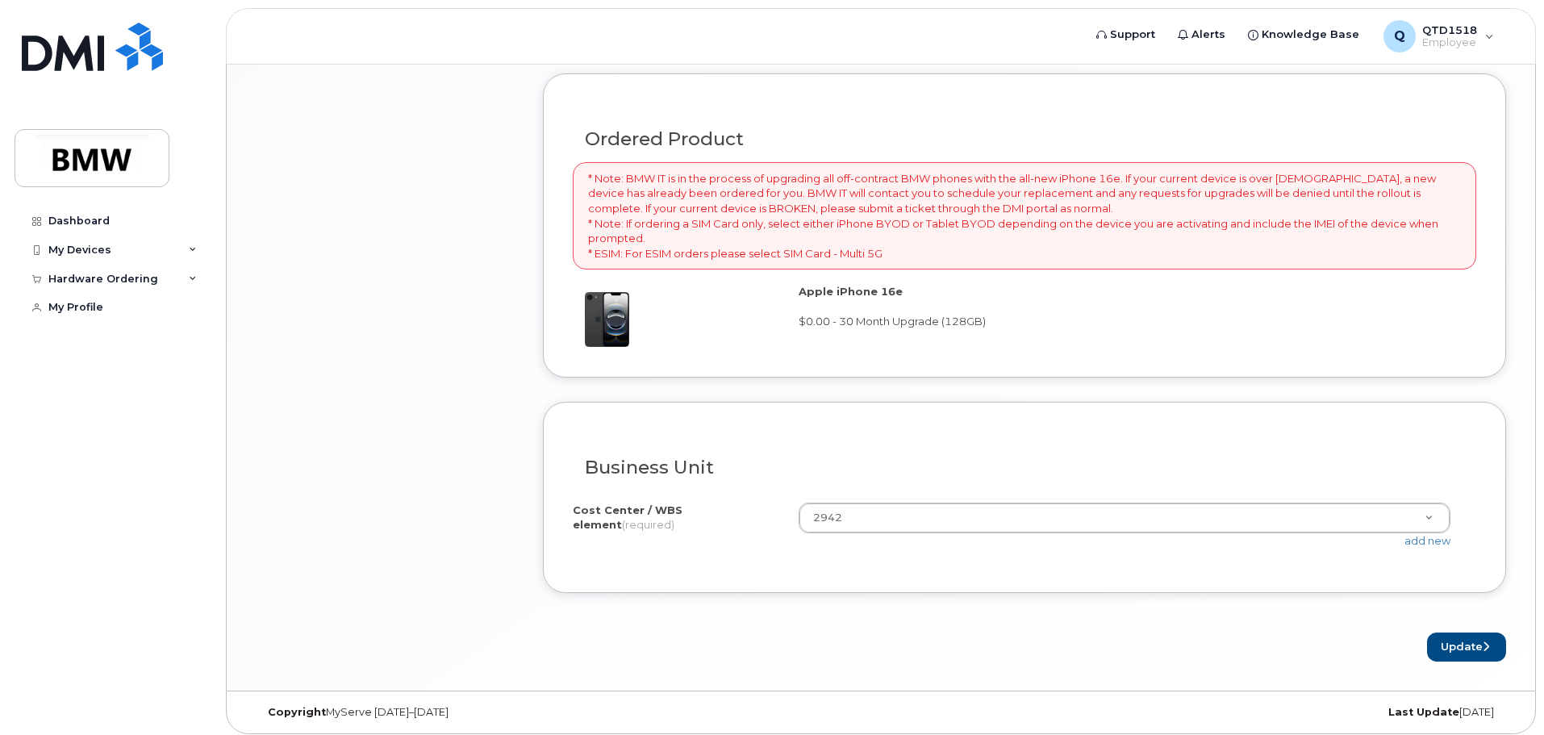
scroll to position [1096, 0]
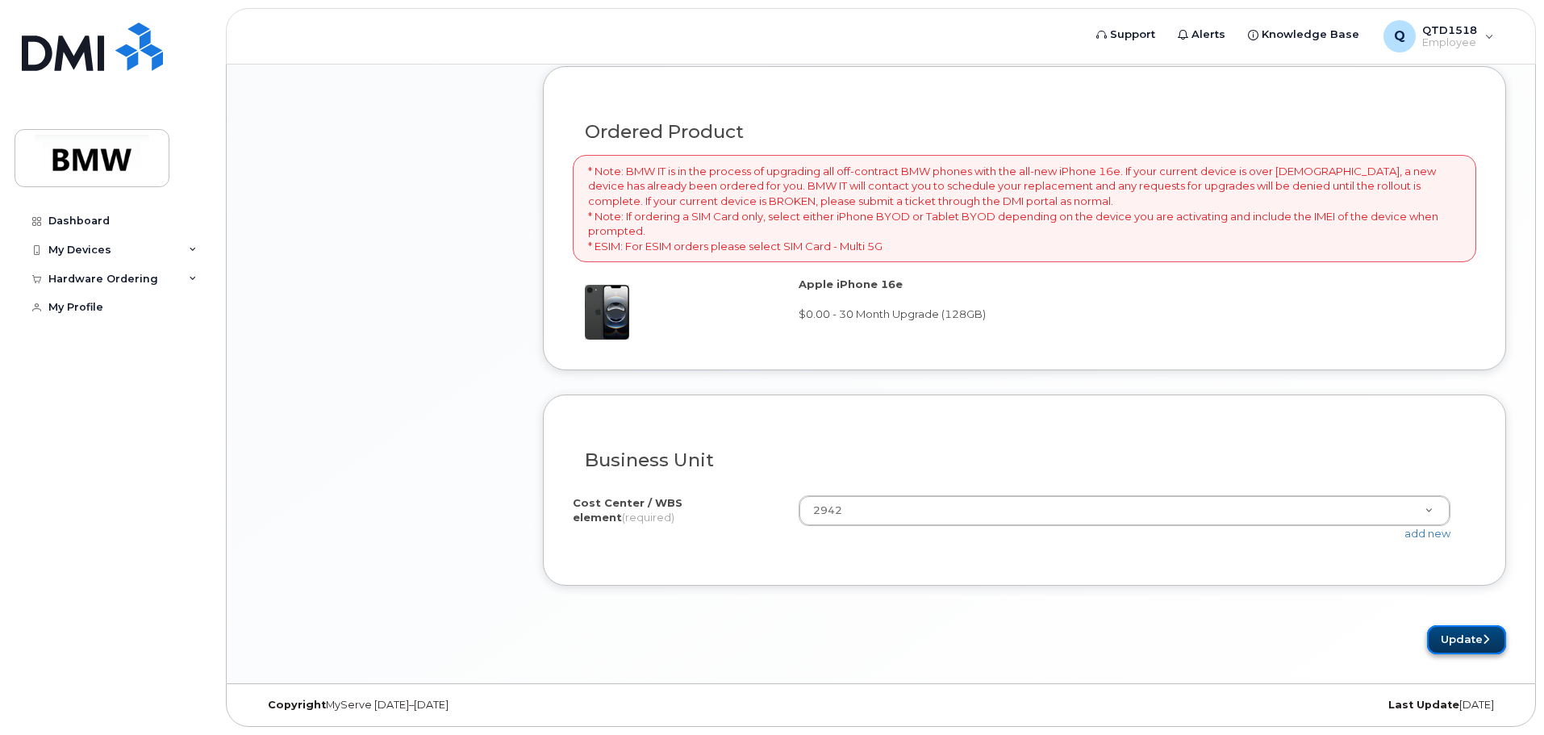
click at [1481, 644] on button "Update" at bounding box center [1466, 640] width 79 height 30
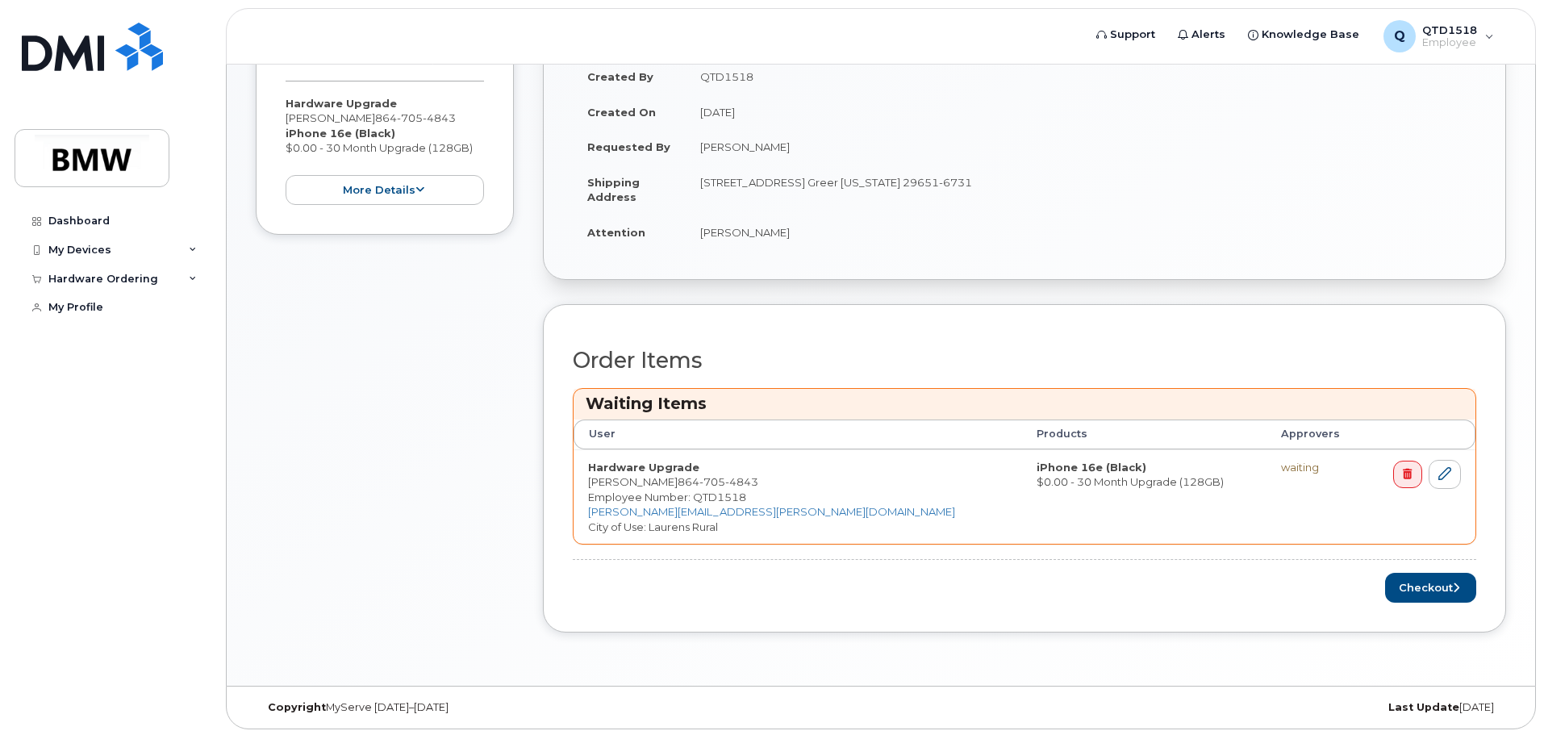
scroll to position [380, 0]
click at [1442, 584] on button "Checkout" at bounding box center [1430, 585] width 91 height 30
